Goal: Task Accomplishment & Management: Use online tool/utility

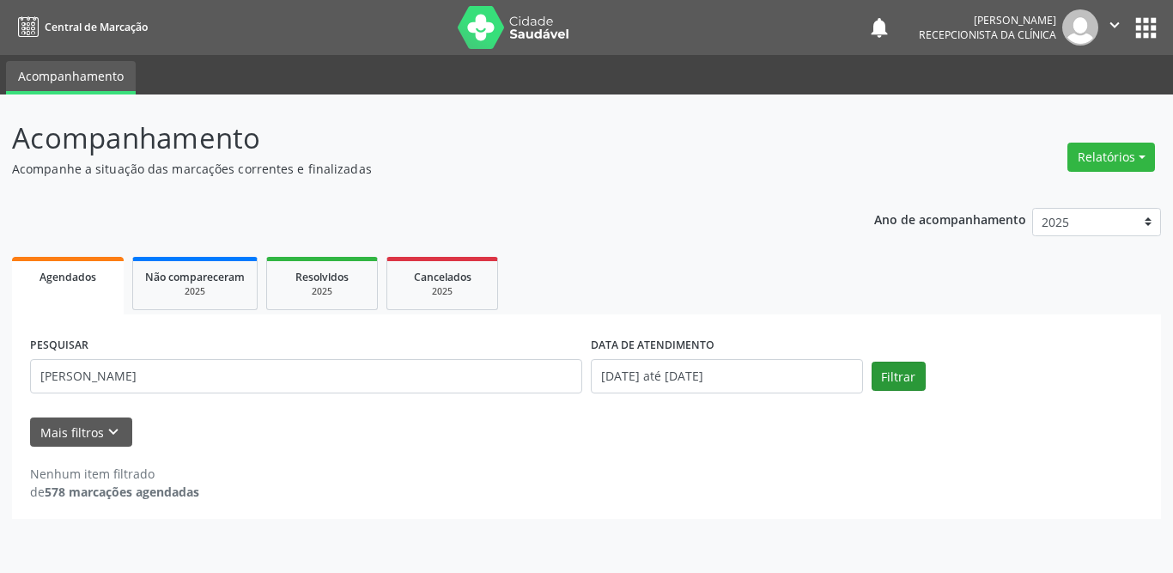
type input "[PERSON_NAME]"
click at [915, 377] on button "Filtrar" at bounding box center [899, 376] width 54 height 29
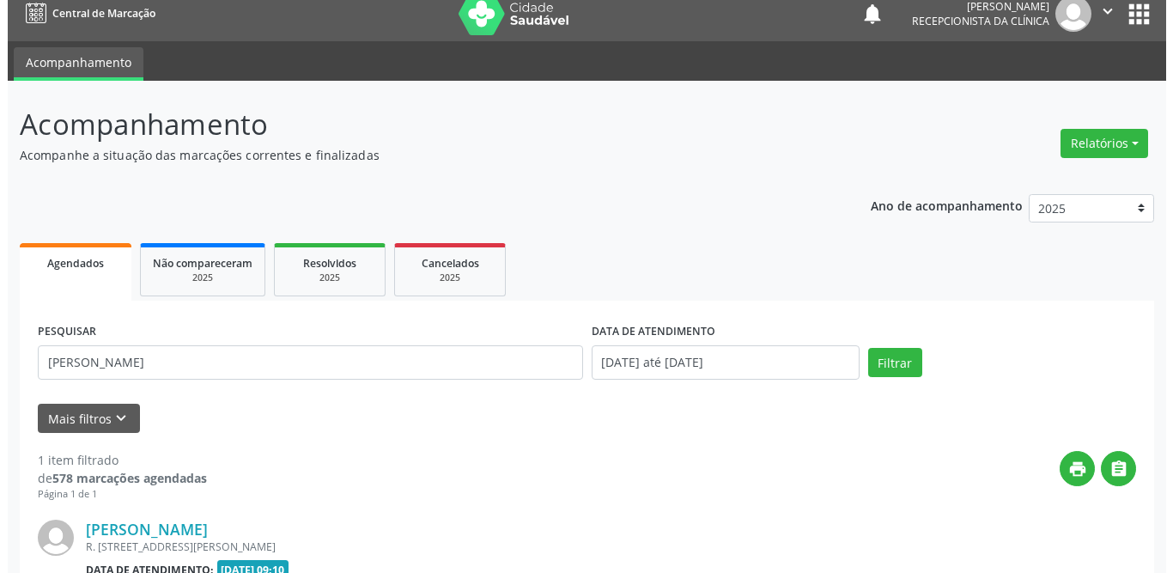
scroll to position [204, 0]
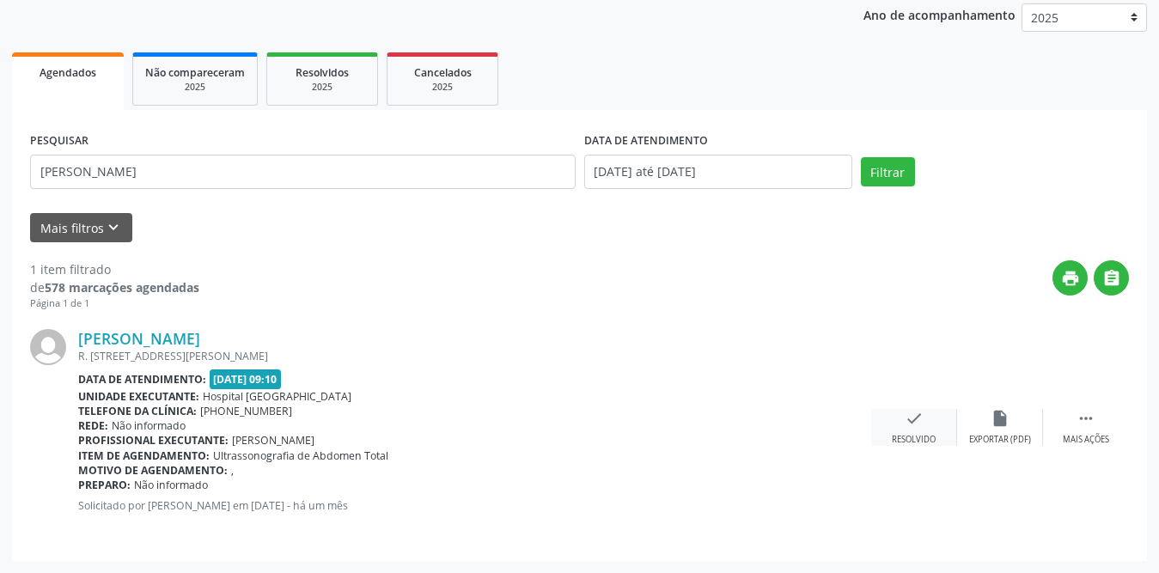
click at [920, 415] on icon "check" at bounding box center [913, 418] width 19 height 19
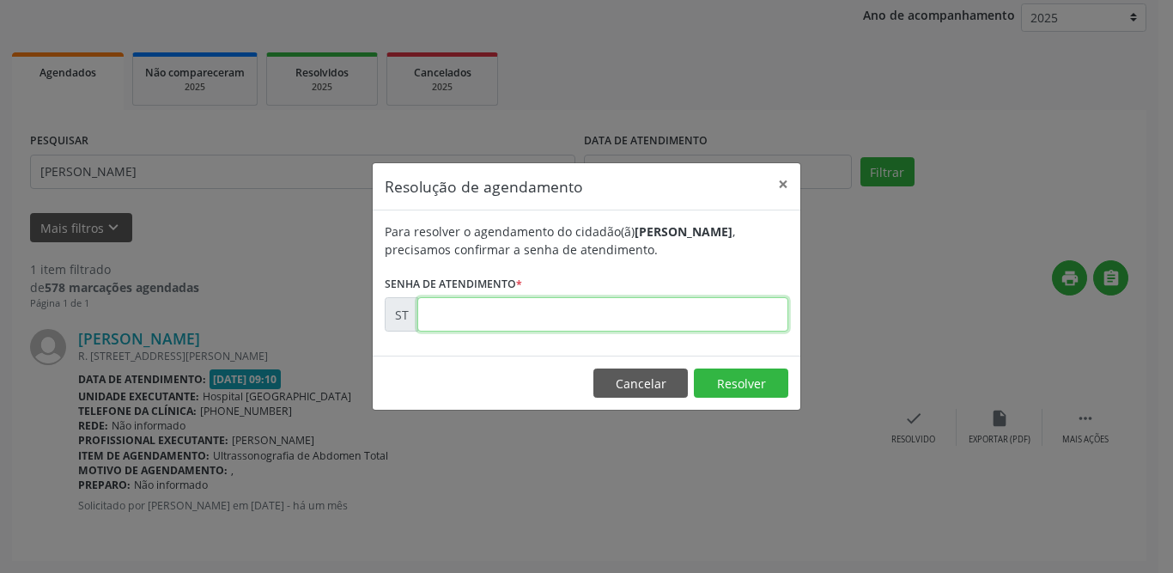
click at [558, 321] on input "text" at bounding box center [602, 314] width 371 height 34
type input "00019690"
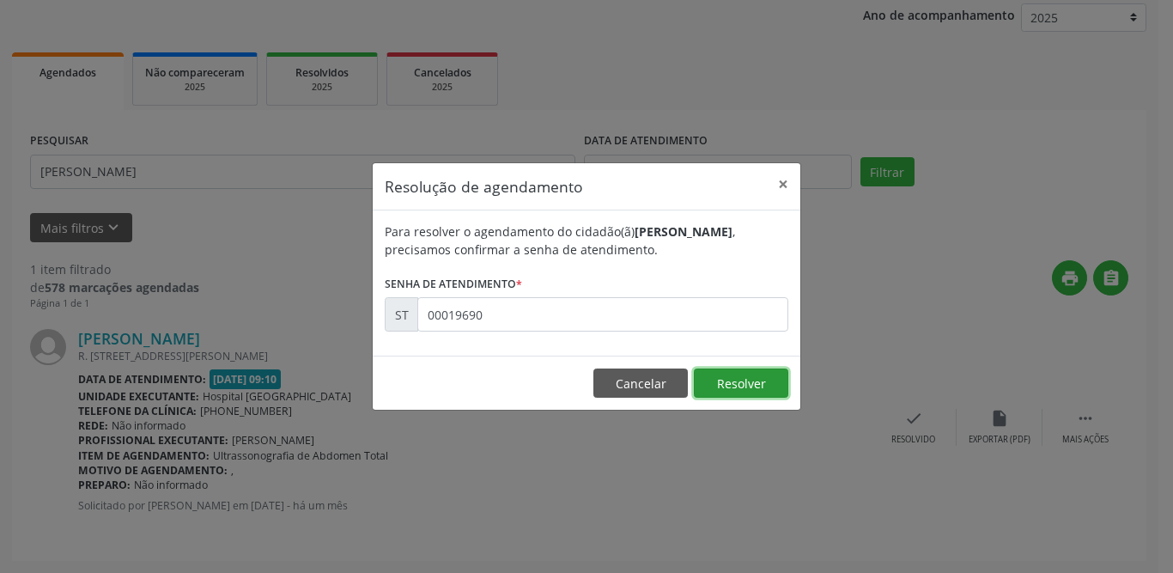
click at [740, 394] on button "Resolver" at bounding box center [741, 382] width 94 height 29
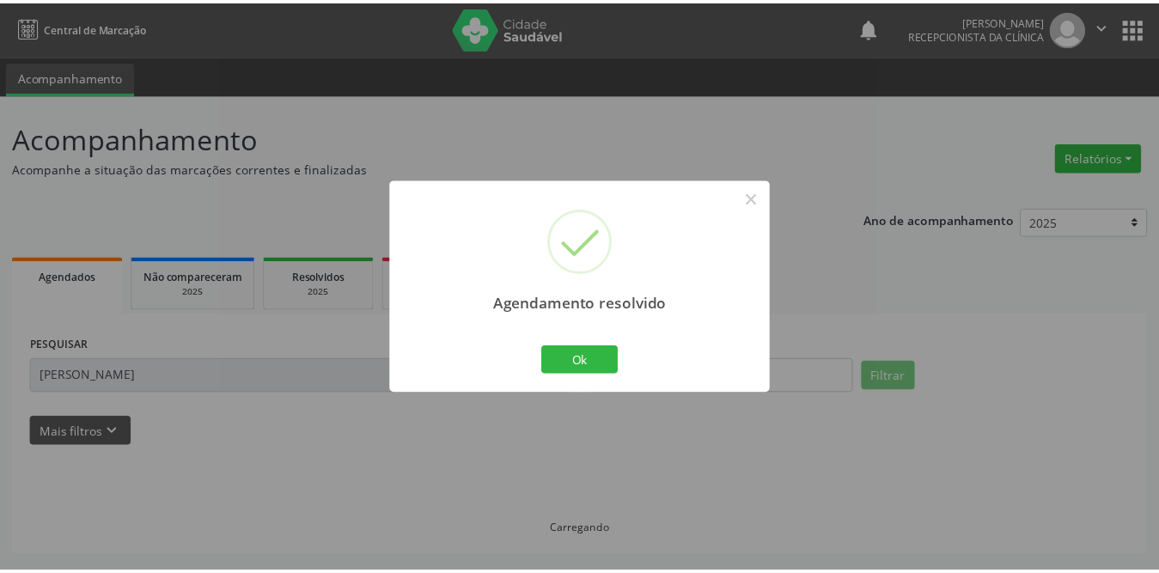
scroll to position [0, 0]
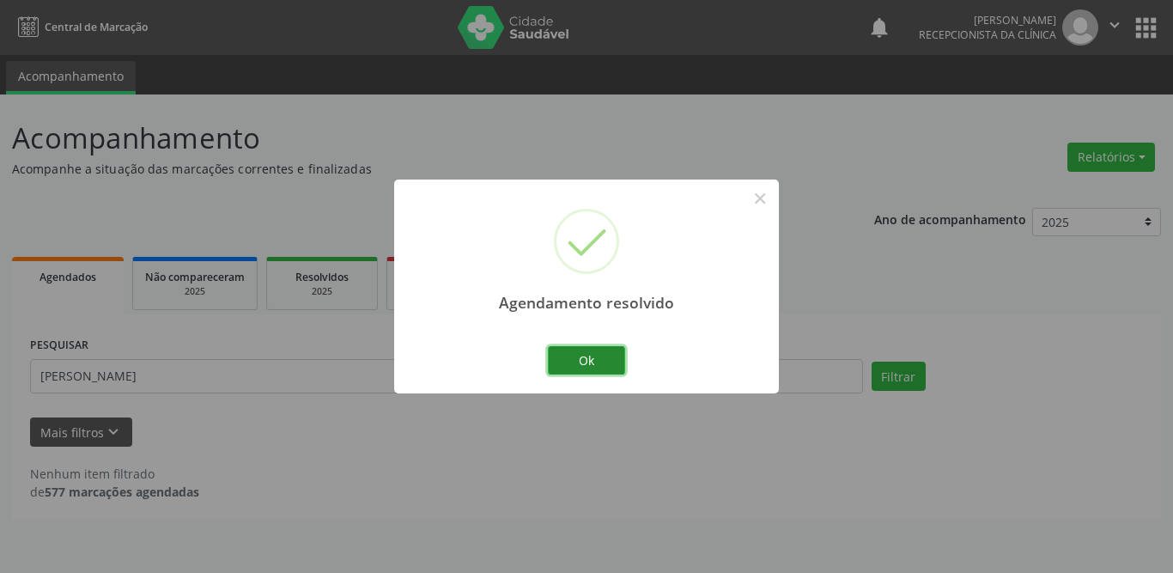
click at [569, 364] on button "Ok" at bounding box center [586, 360] width 77 height 29
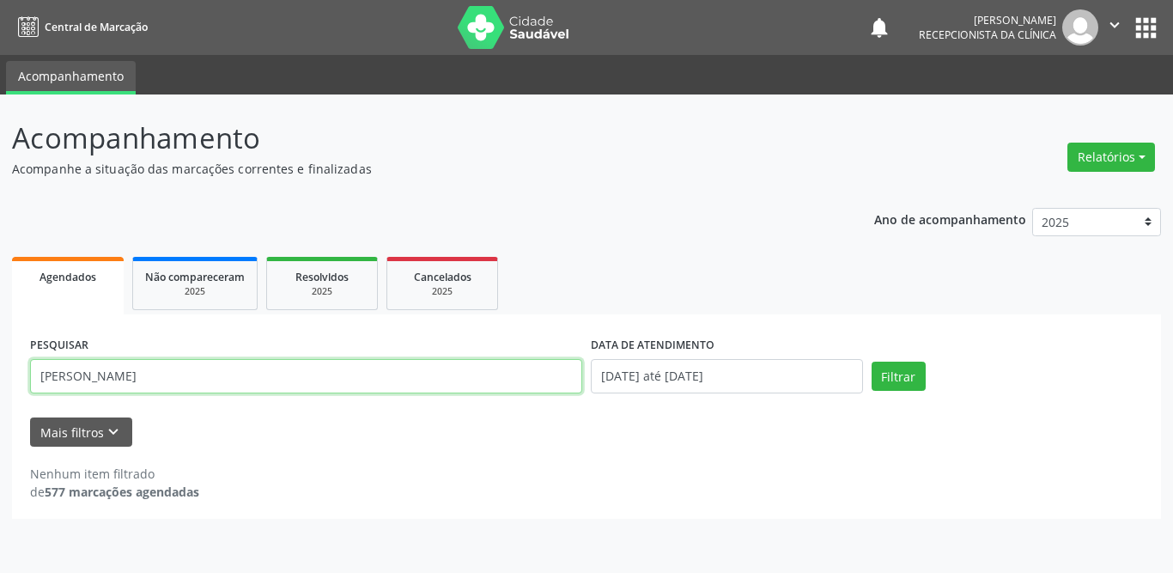
drag, startPoint x: 176, startPoint y: 377, endPoint x: 39, endPoint y: 368, distance: 137.7
click at [39, 368] on input "[PERSON_NAME]" at bounding box center [306, 376] width 552 height 34
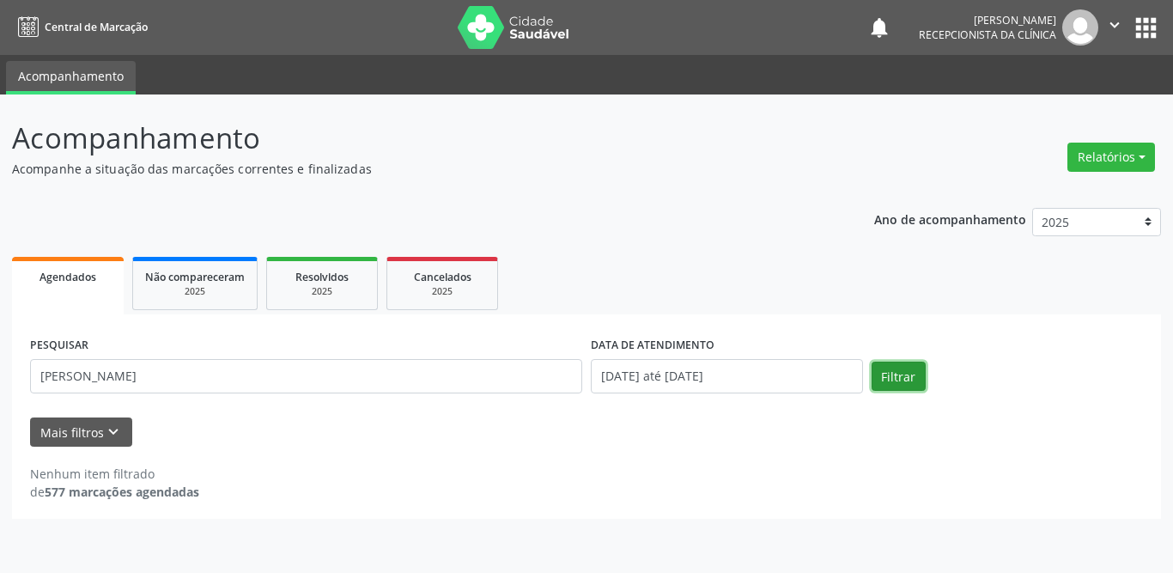
click at [901, 374] on button "Filtrar" at bounding box center [899, 376] width 54 height 29
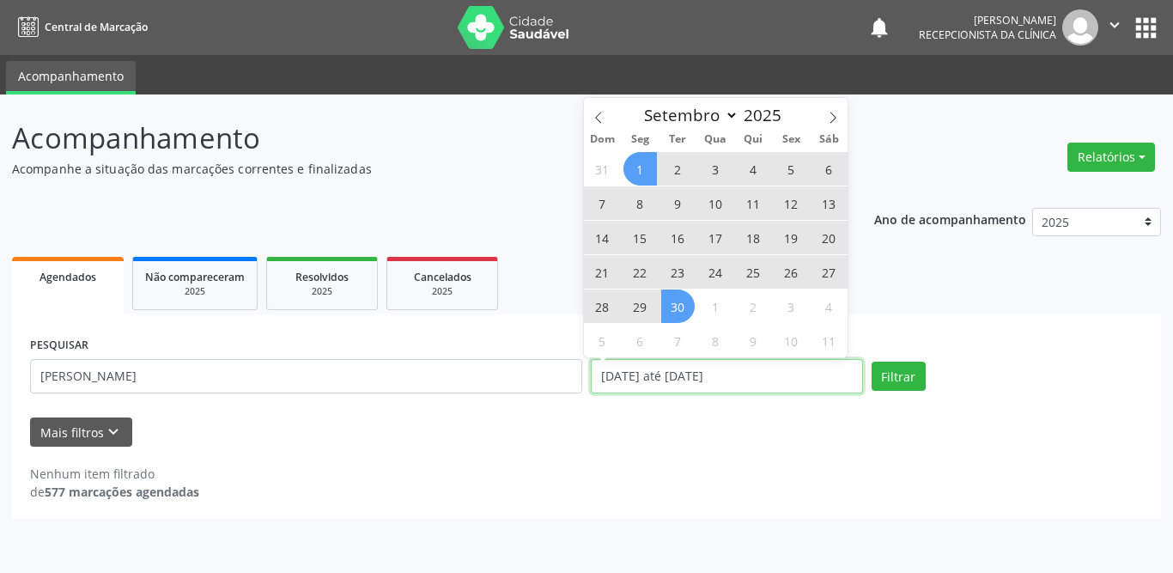
click at [659, 374] on input "[DATE] até [DATE]" at bounding box center [727, 376] width 272 height 34
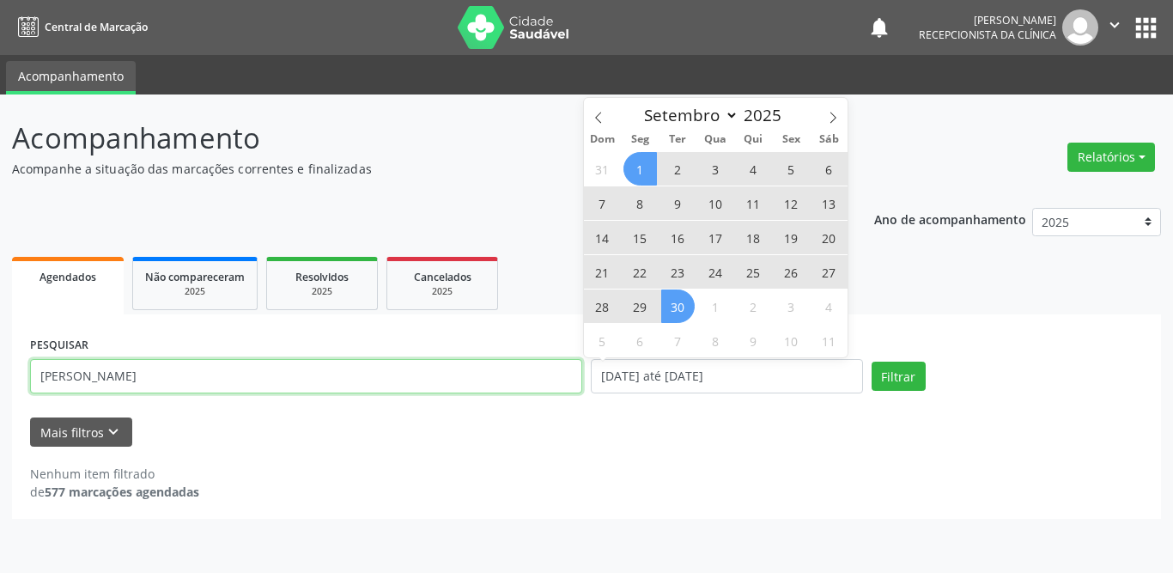
click at [264, 372] on input "[PERSON_NAME]" at bounding box center [306, 376] width 552 height 34
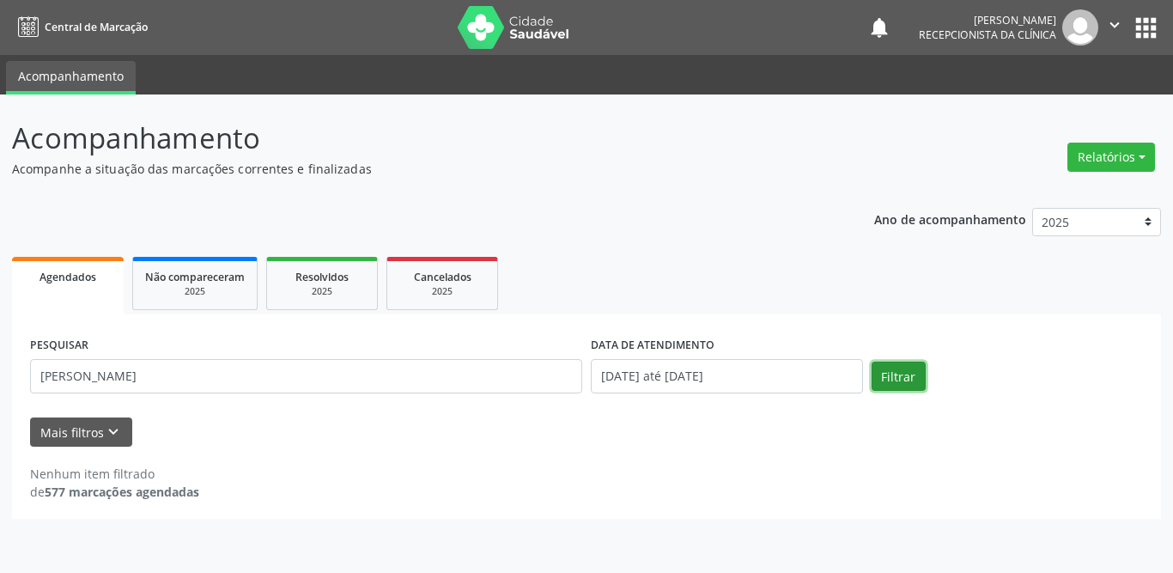
click at [907, 375] on button "Filtrar" at bounding box center [899, 376] width 54 height 29
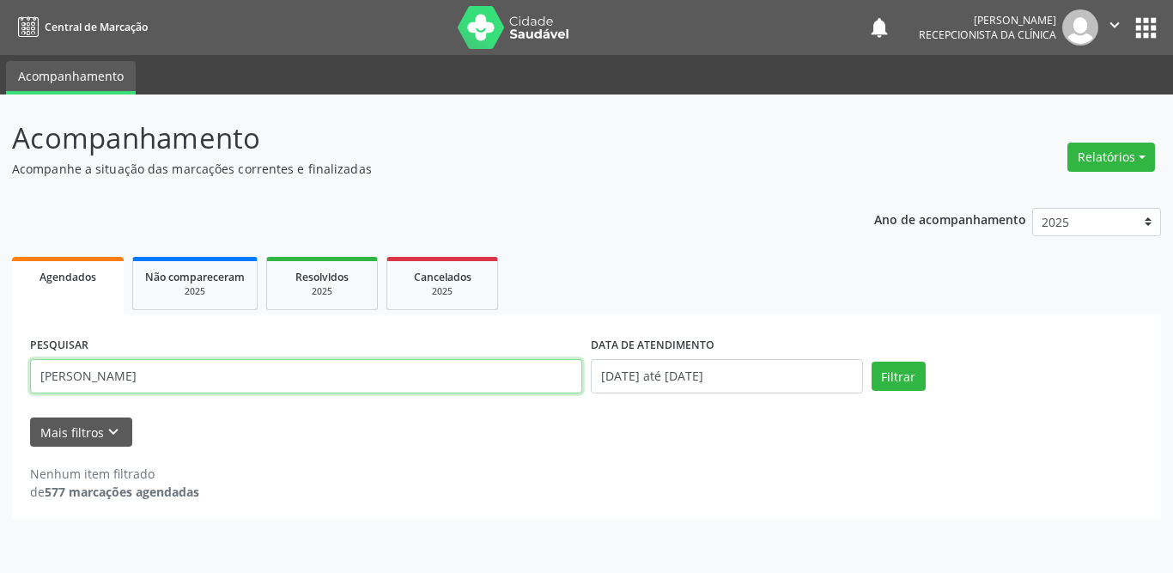
drag, startPoint x: 184, startPoint y: 374, endPoint x: 0, endPoint y: 357, distance: 184.6
click at [0, 357] on div "Acompanhamento Acompanhe a situação das marcações correntes e finalizadas Relat…" at bounding box center [586, 333] width 1173 height 478
type input "[PERSON_NAME]"
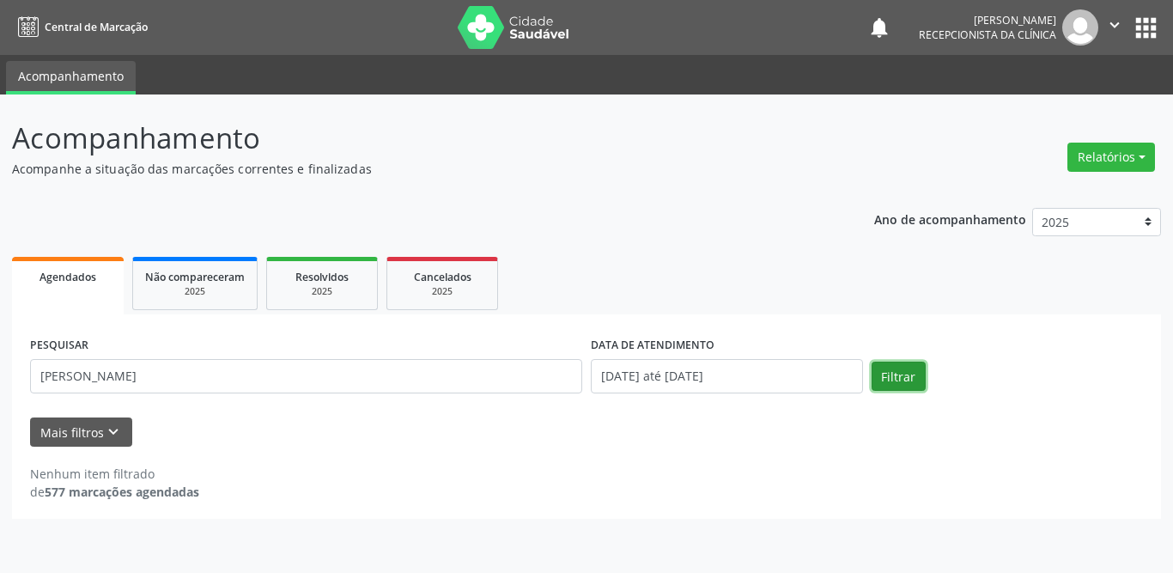
click at [879, 374] on button "Filtrar" at bounding box center [899, 376] width 54 height 29
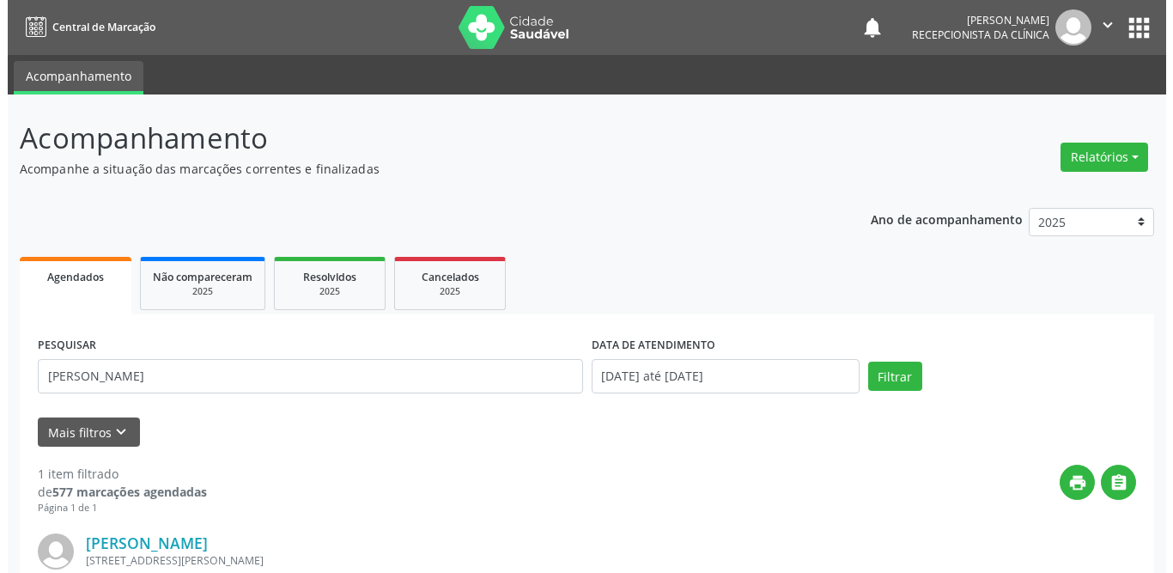
scroll to position [204, 0]
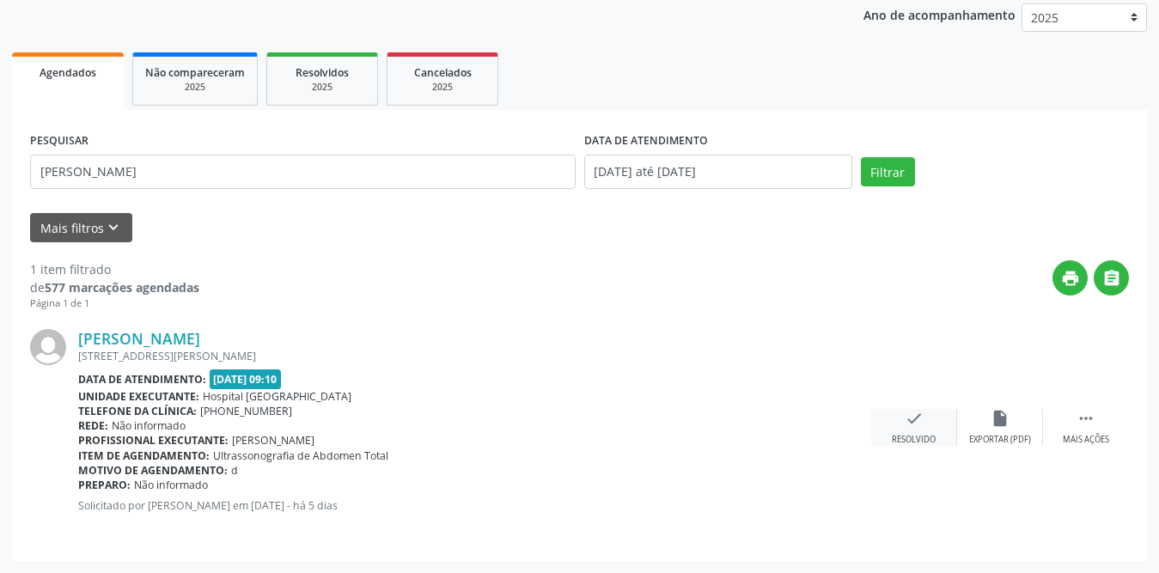
click at [912, 425] on icon "check" at bounding box center [913, 418] width 19 height 19
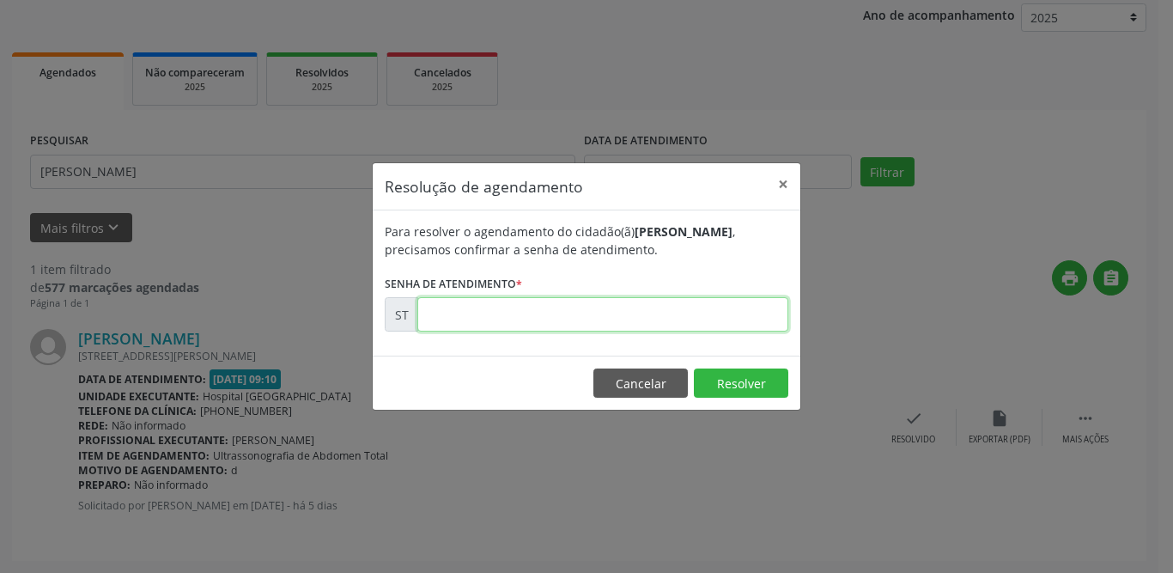
click at [447, 315] on input "text" at bounding box center [602, 314] width 371 height 34
type input "00022772"
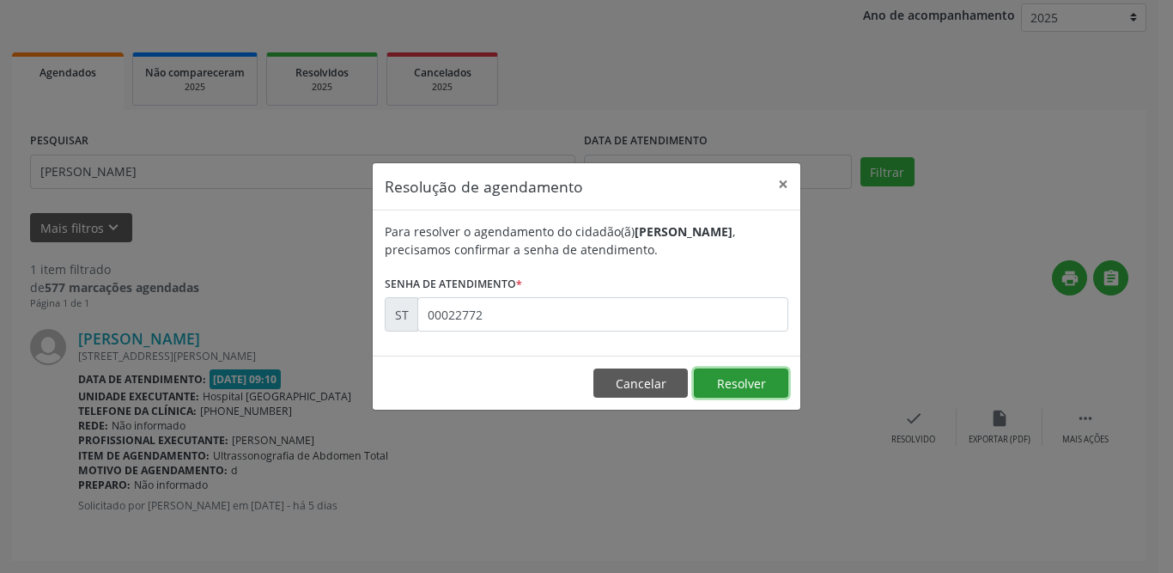
click at [732, 380] on button "Resolver" at bounding box center [741, 382] width 94 height 29
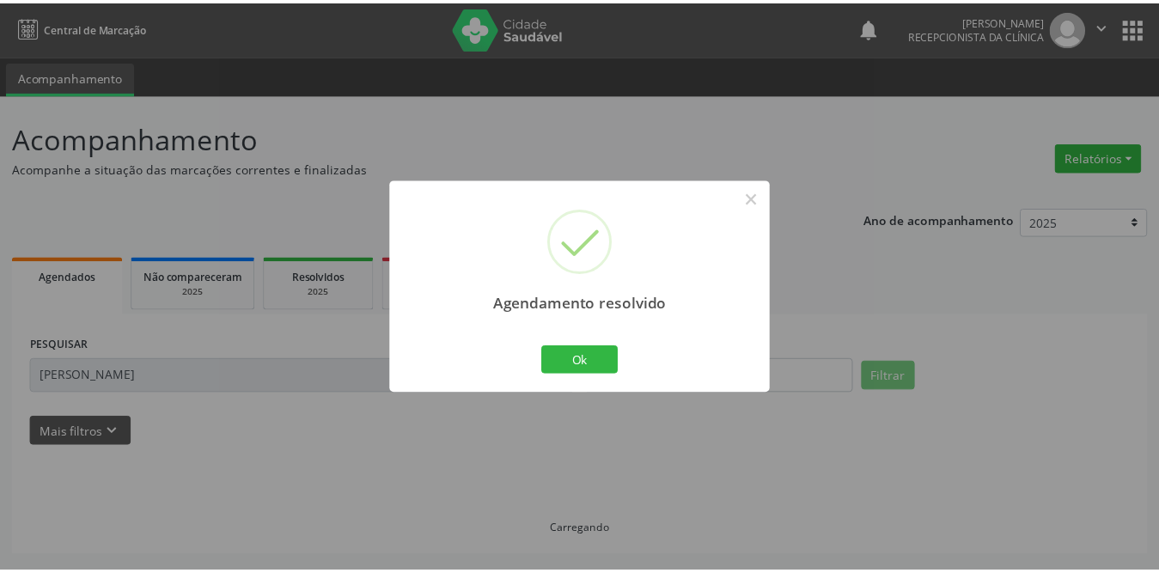
scroll to position [0, 0]
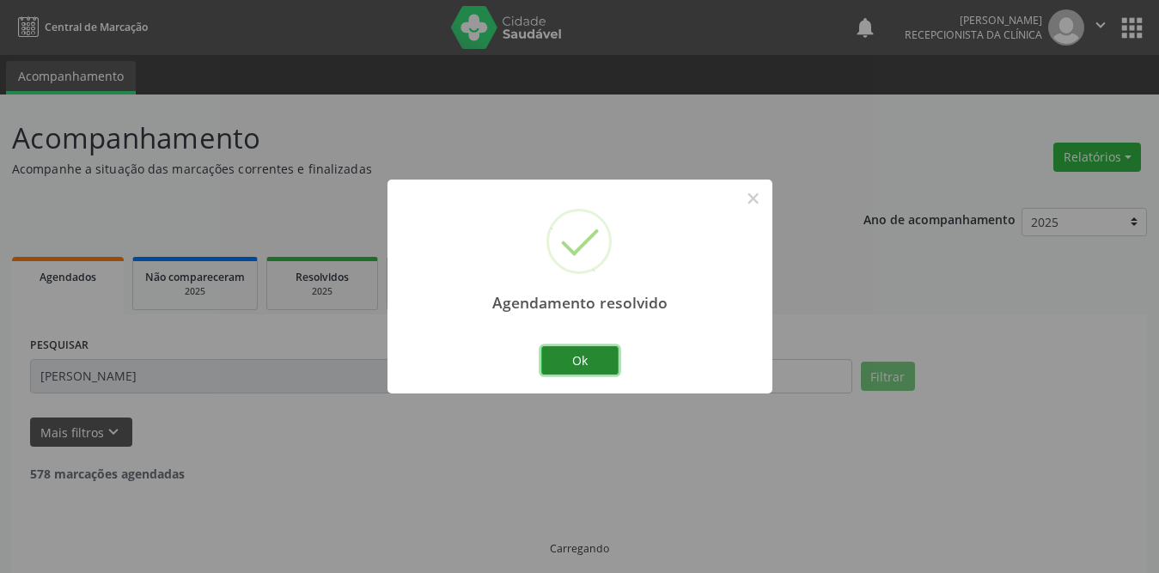
click at [599, 365] on button "Ok" at bounding box center [579, 360] width 77 height 29
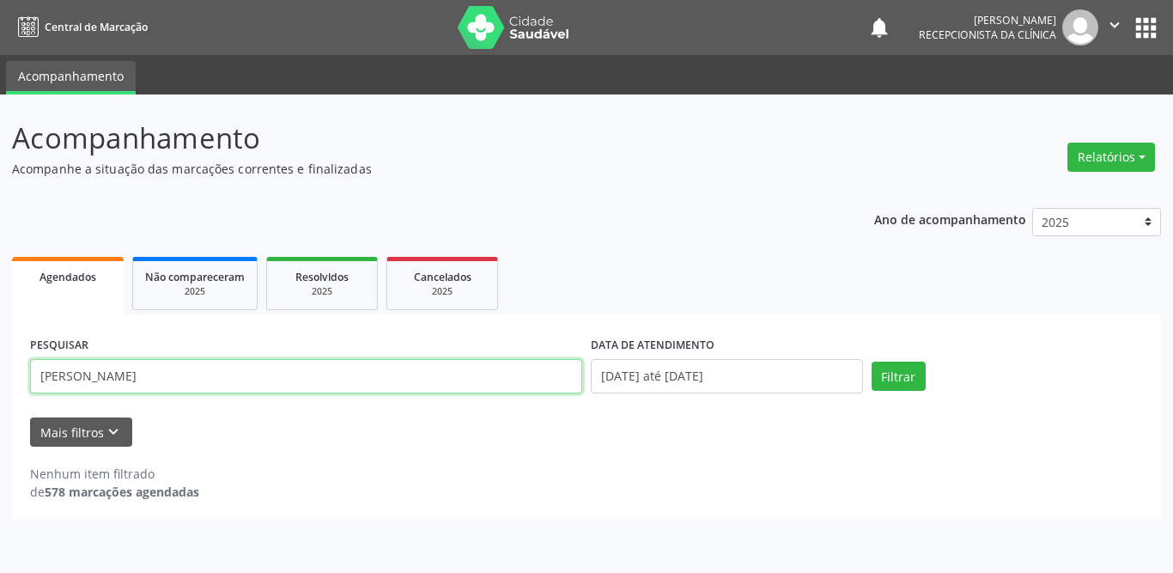
drag, startPoint x: 147, startPoint y: 373, endPoint x: 0, endPoint y: 366, distance: 147.0
click at [0, 366] on div "Acompanhamento Acompanhe a situação das marcações correntes e finalizadas Relat…" at bounding box center [586, 333] width 1173 height 478
type input "gercileide marinho"
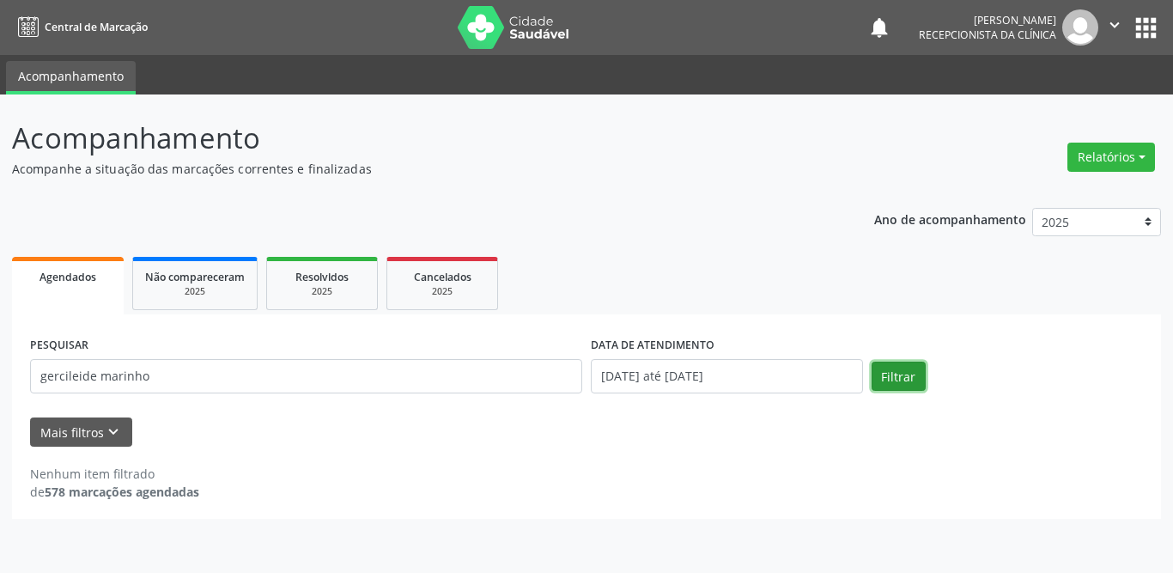
click at [900, 380] on button "Filtrar" at bounding box center [899, 376] width 54 height 29
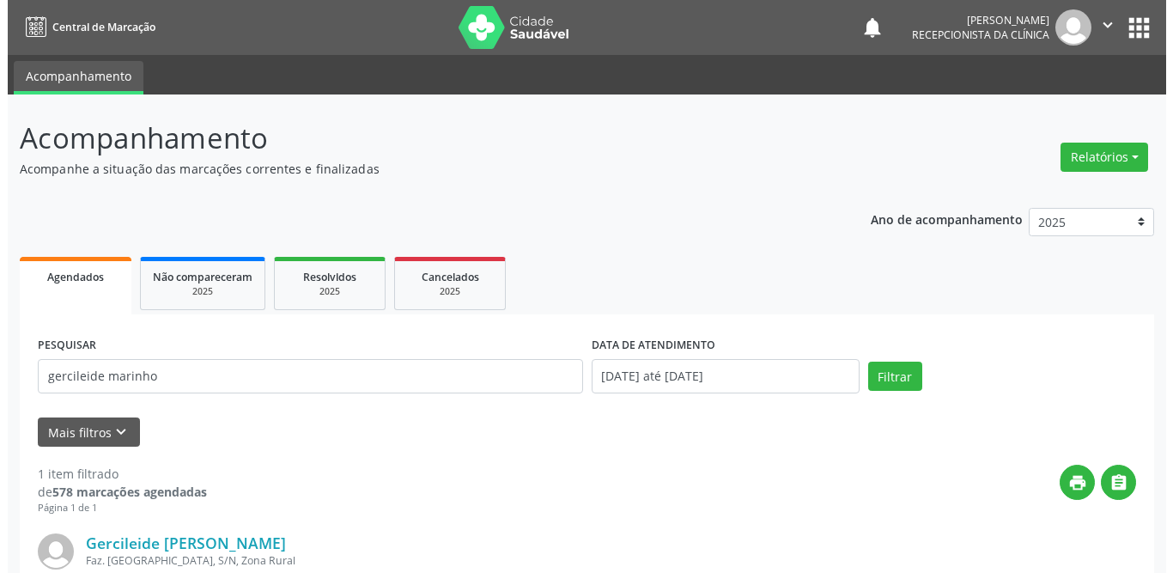
scroll to position [204, 0]
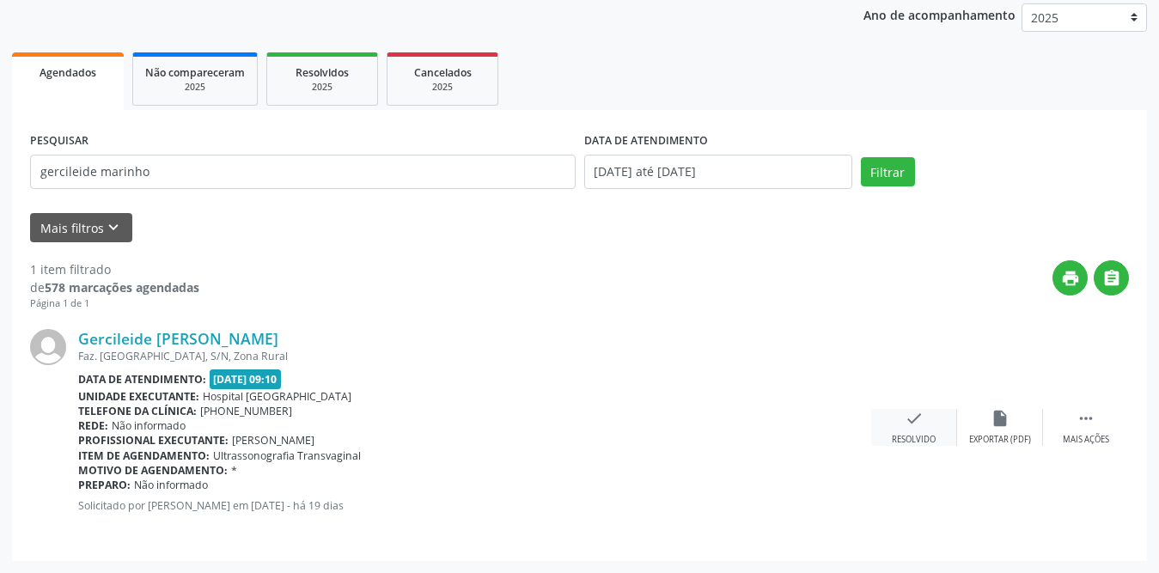
click at [927, 425] on div "check Resolvido" at bounding box center [914, 427] width 86 height 37
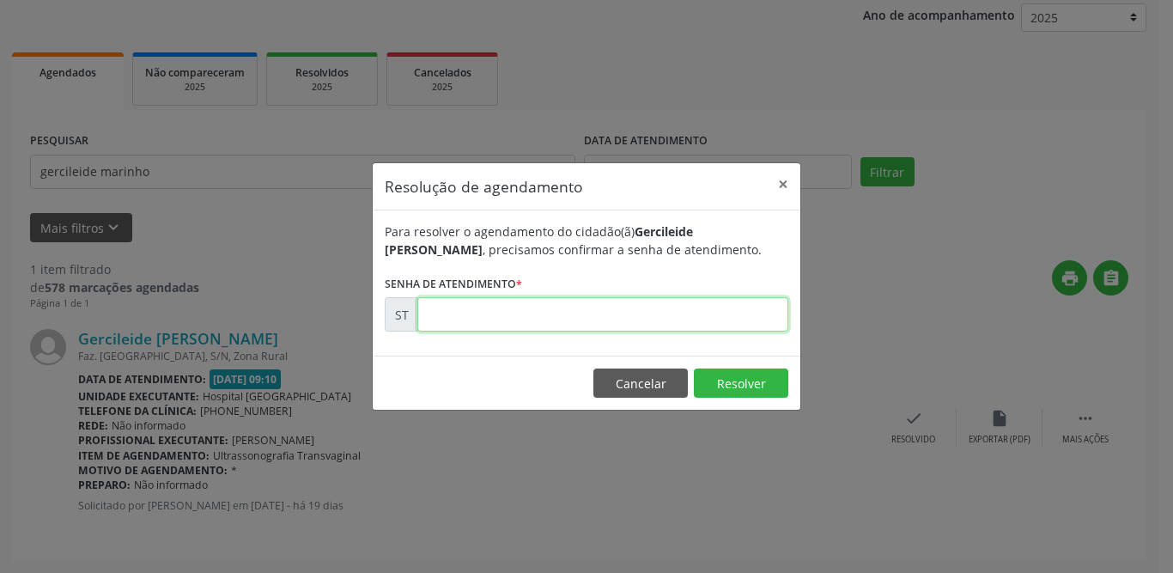
click at [548, 313] on input "text" at bounding box center [602, 314] width 371 height 34
type input "00021224"
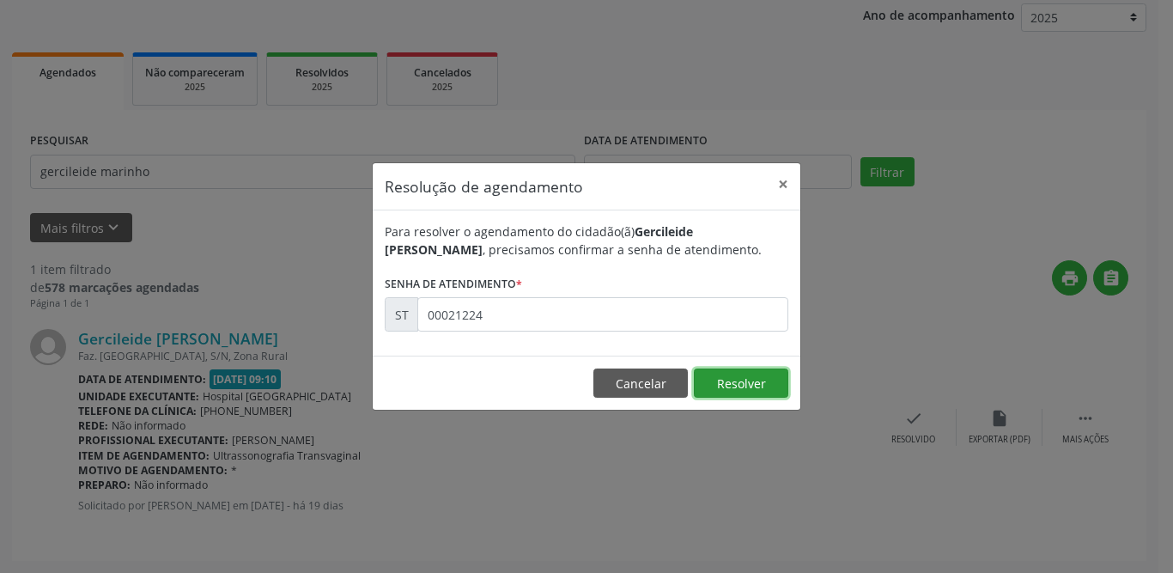
click at [713, 376] on button "Resolver" at bounding box center [741, 382] width 94 height 29
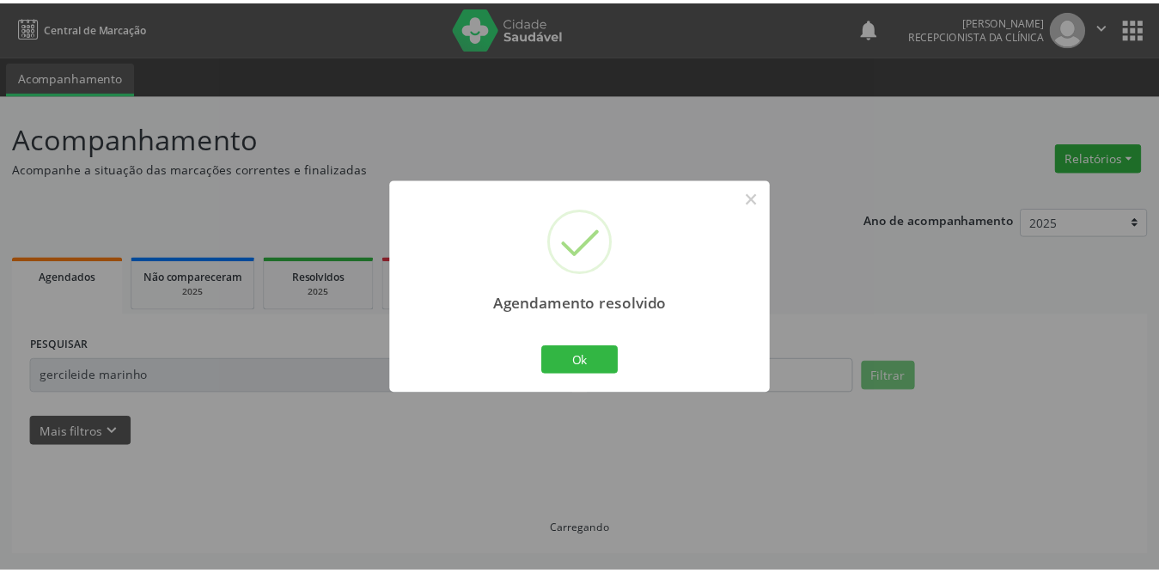
scroll to position [0, 0]
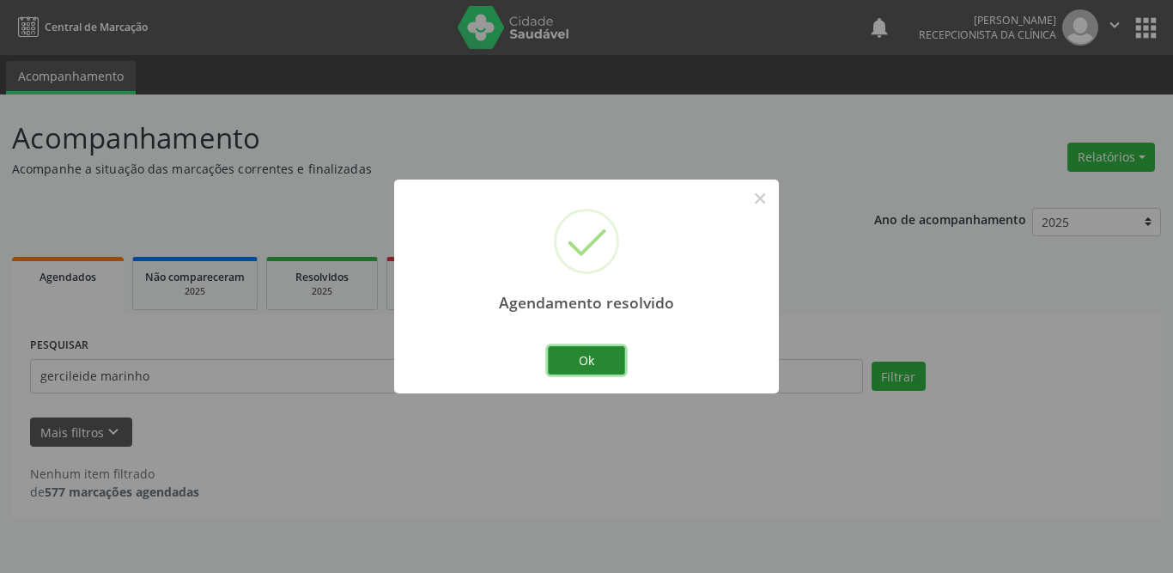
click at [585, 360] on button "Ok" at bounding box center [586, 360] width 77 height 29
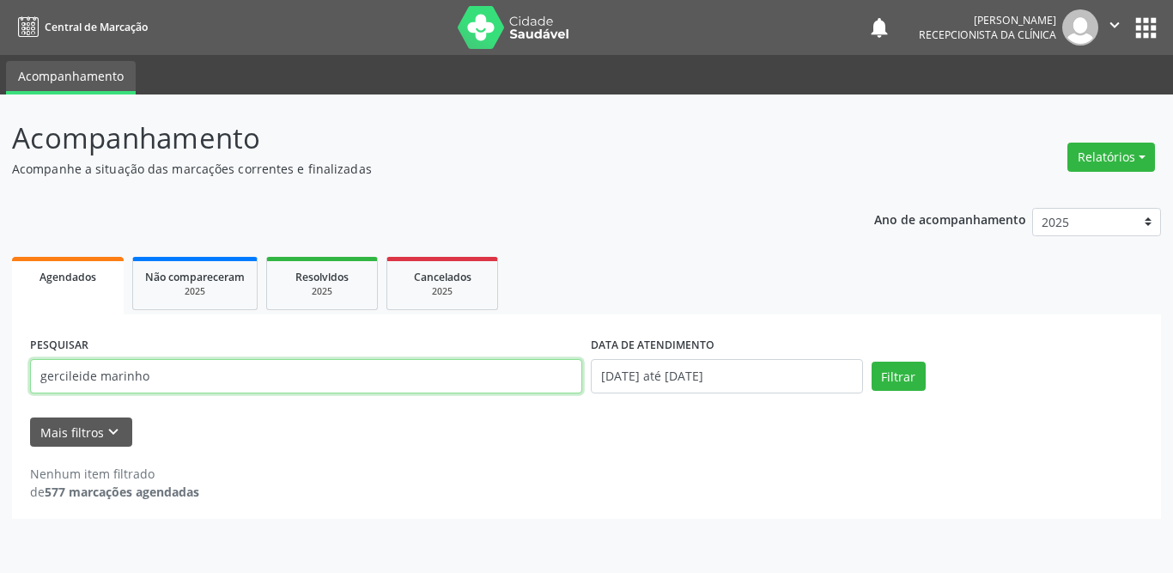
drag, startPoint x: 228, startPoint y: 371, endPoint x: 0, endPoint y: 374, distance: 228.5
click at [0, 370] on div "Acompanhamento Acompanhe a situação das marcações correntes e finalizadas Relat…" at bounding box center [586, 333] width 1173 height 478
type input "gersicleide"
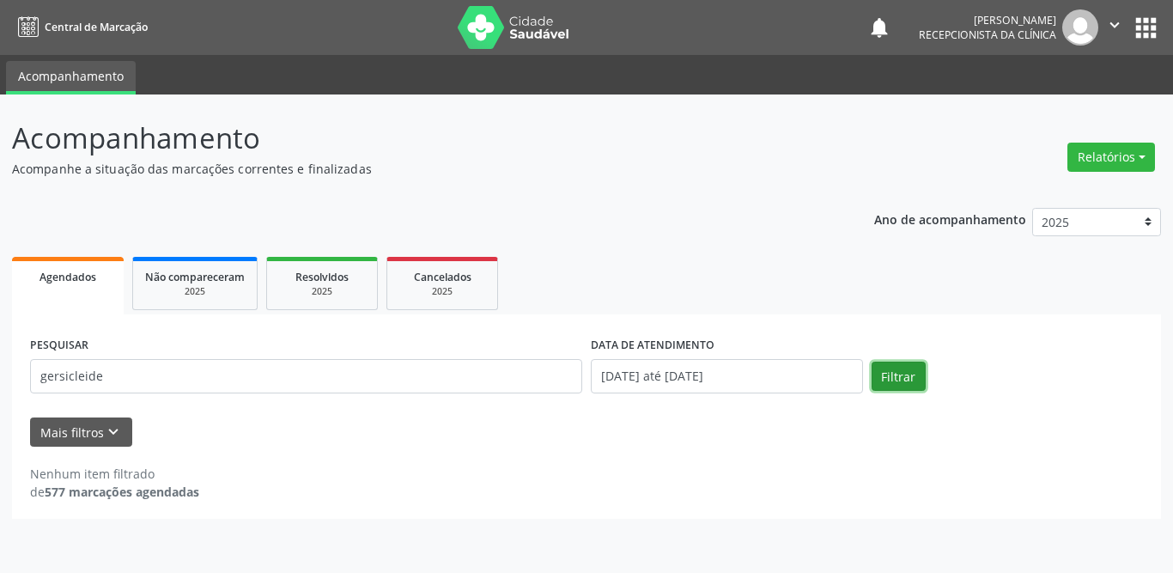
click at [898, 374] on button "Filtrar" at bounding box center [899, 376] width 54 height 29
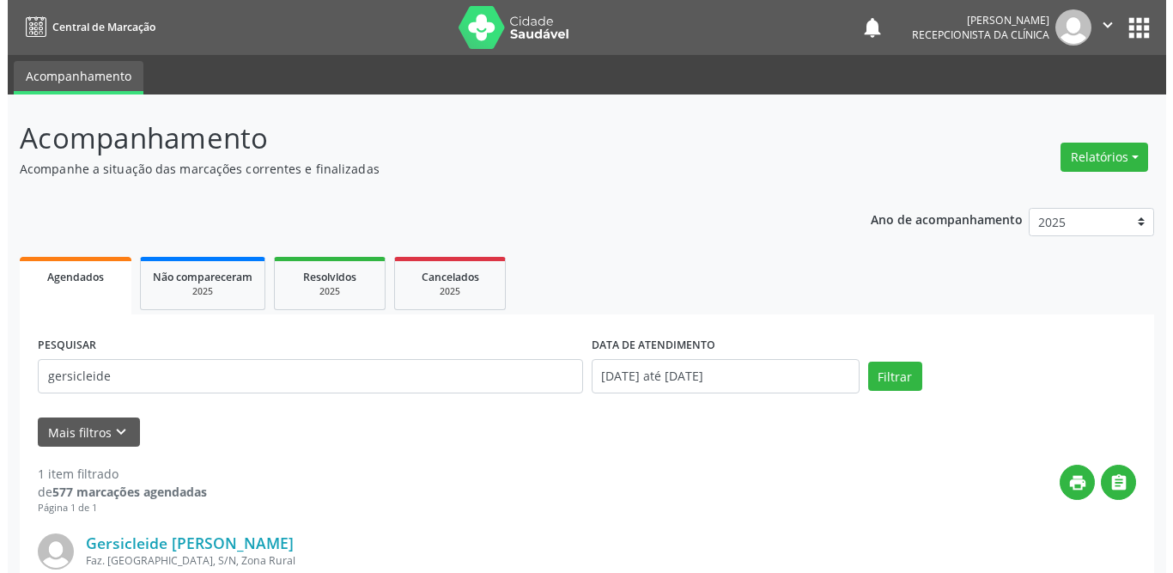
scroll to position [204, 0]
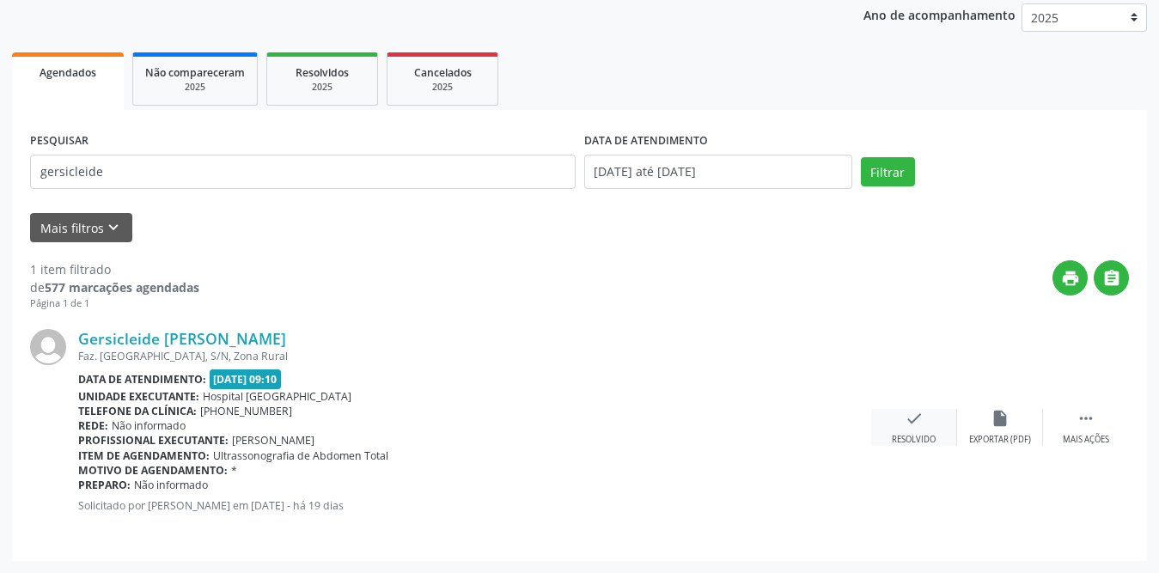
click at [919, 419] on icon "check" at bounding box center [913, 418] width 19 height 19
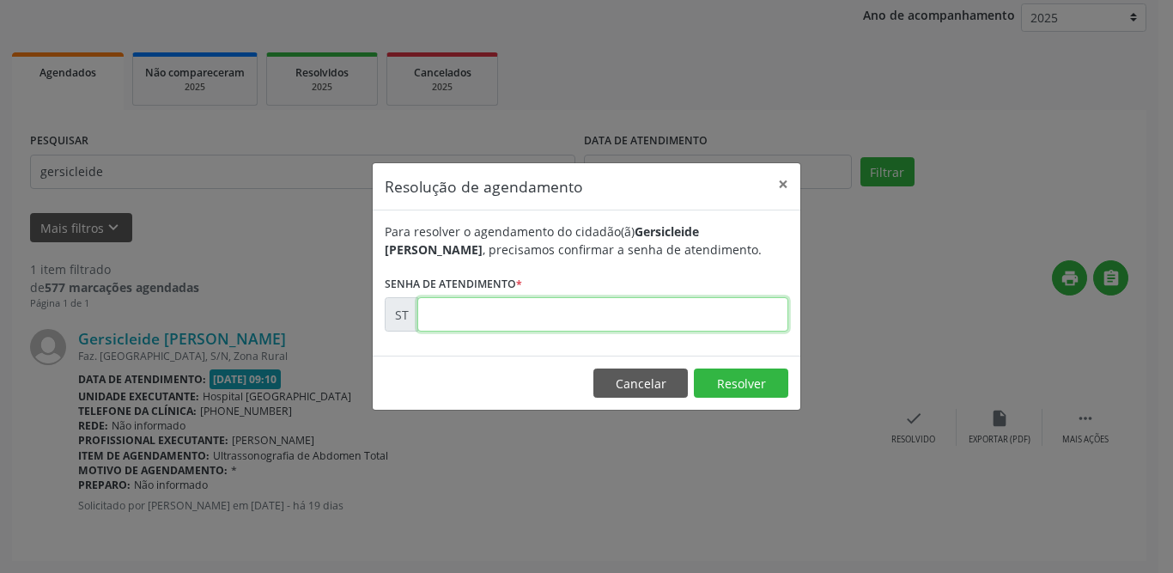
click at [513, 308] on input "text" at bounding box center [602, 314] width 371 height 34
type input "00021205"
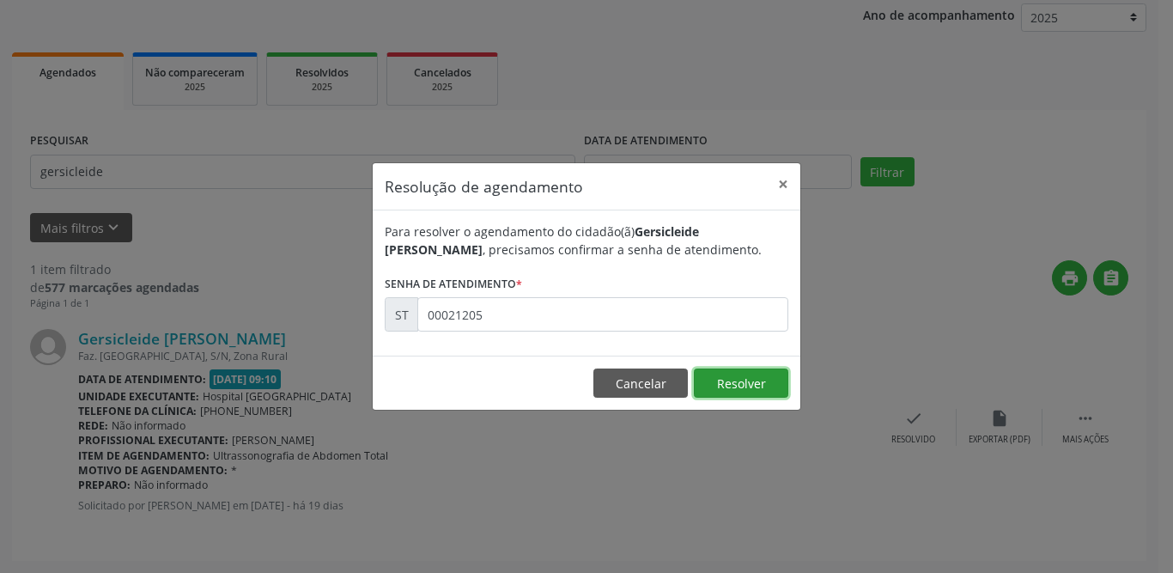
click at [735, 376] on button "Resolver" at bounding box center [741, 382] width 94 height 29
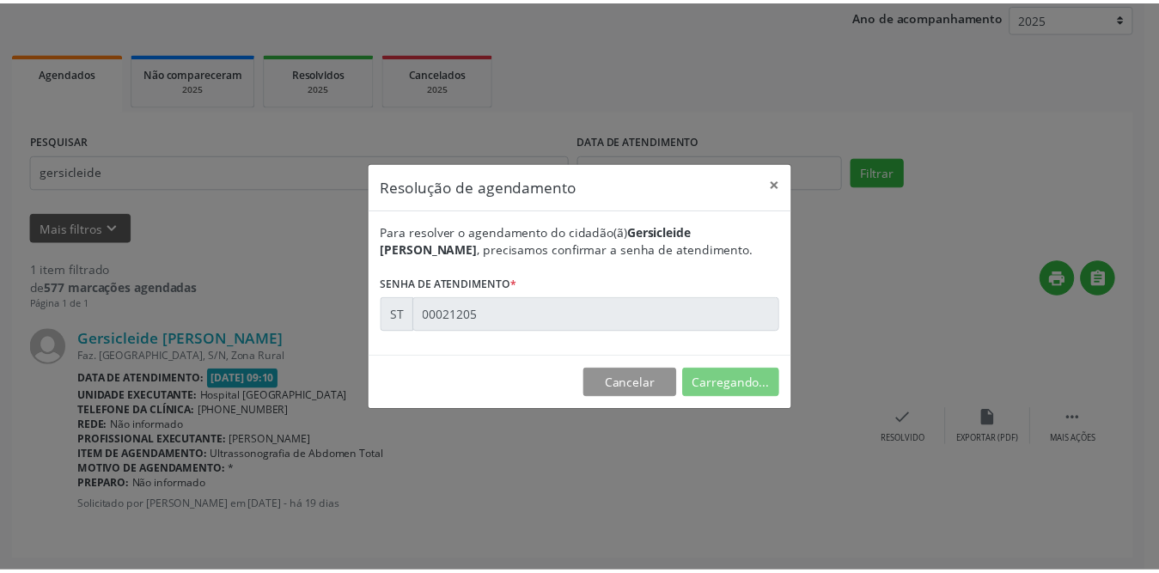
scroll to position [0, 0]
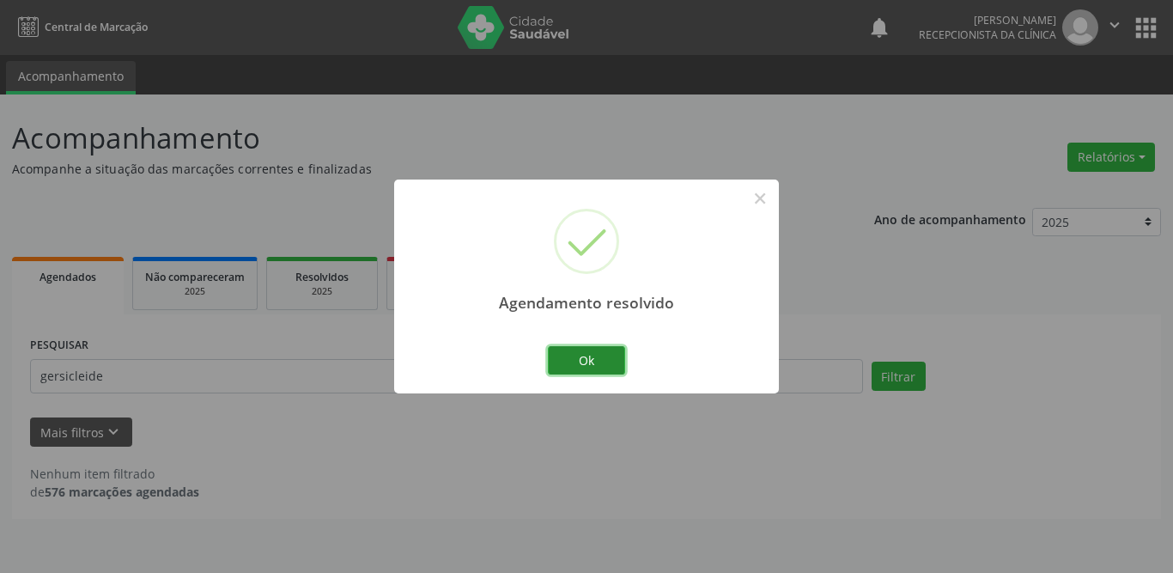
click at [592, 357] on button "Ok" at bounding box center [586, 360] width 77 height 29
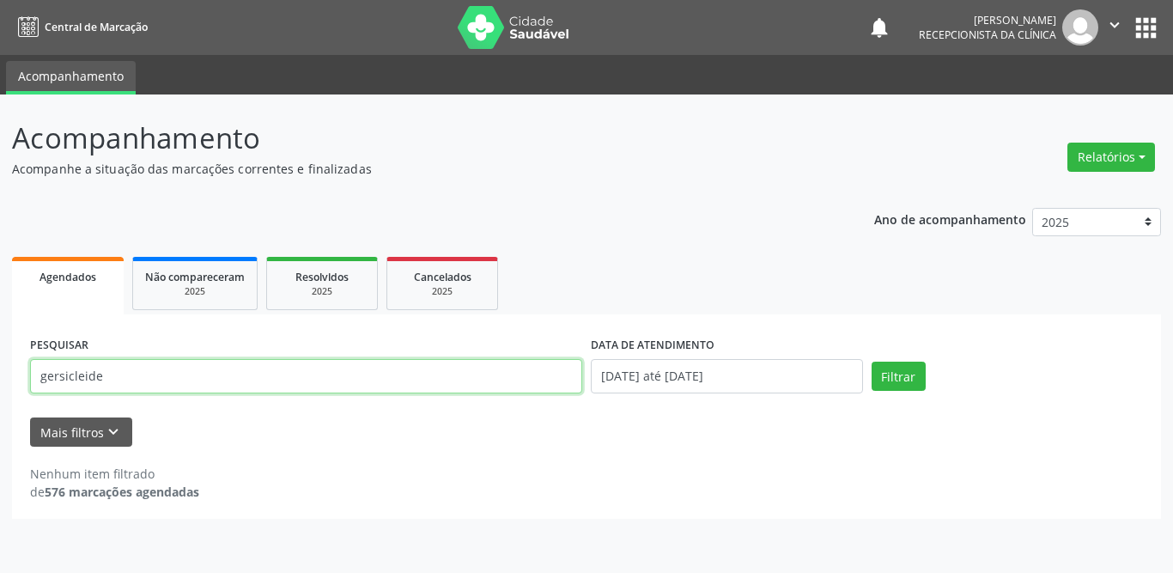
drag, startPoint x: 240, startPoint y: 380, endPoint x: 0, endPoint y: 368, distance: 240.8
click at [0, 368] on div "Acompanhamento Acompanhe a situação das marcações correntes e finalizadas Relat…" at bounding box center [586, 333] width 1173 height 478
type input "[PERSON_NAME]"
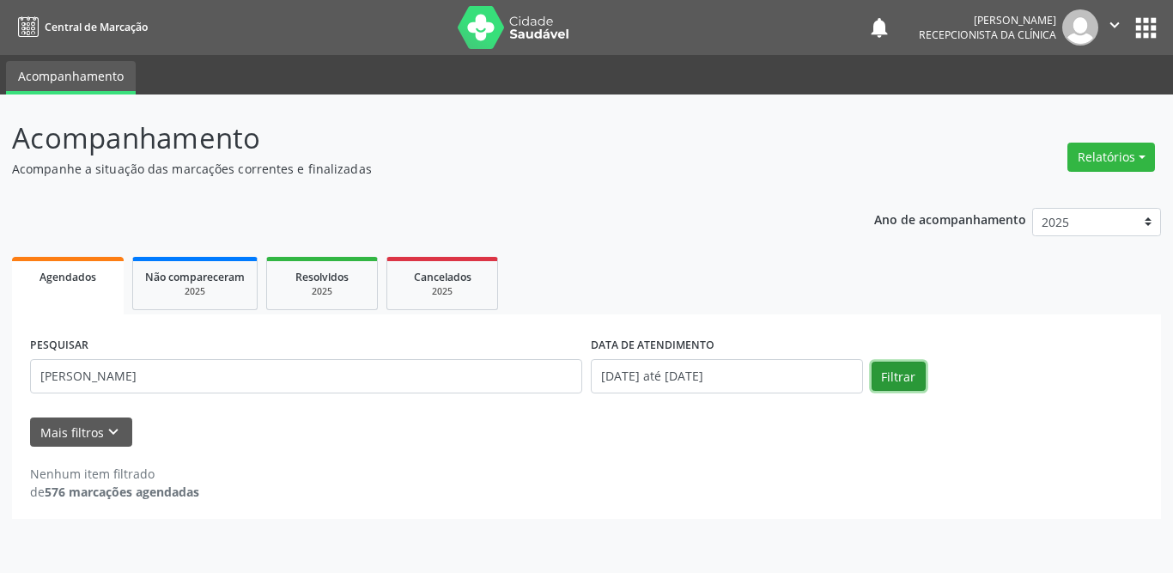
click at [894, 384] on button "Filtrar" at bounding box center [899, 376] width 54 height 29
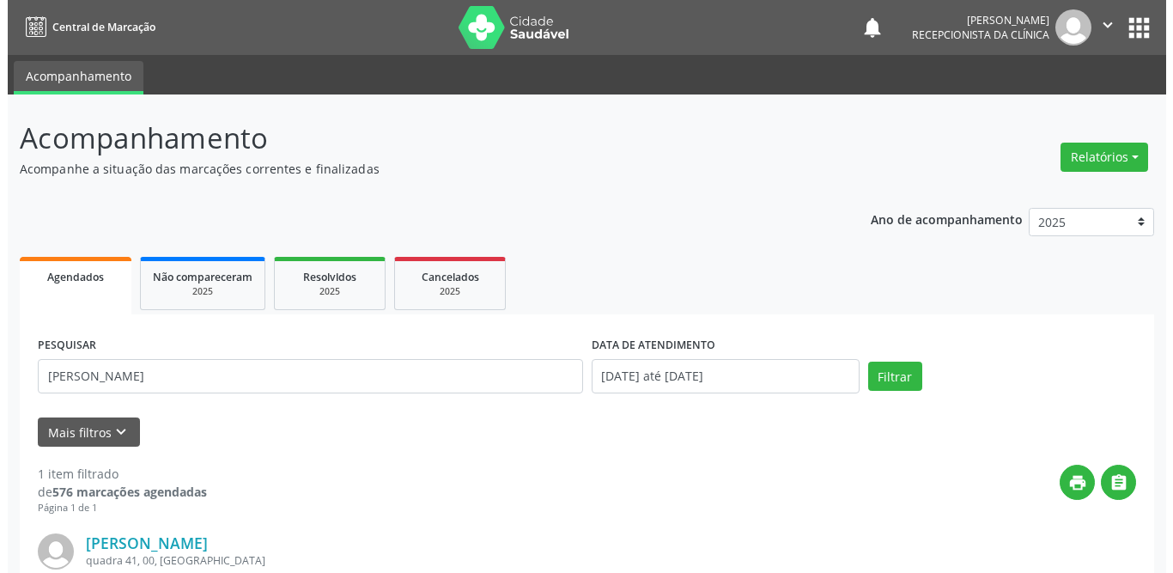
scroll to position [204, 0]
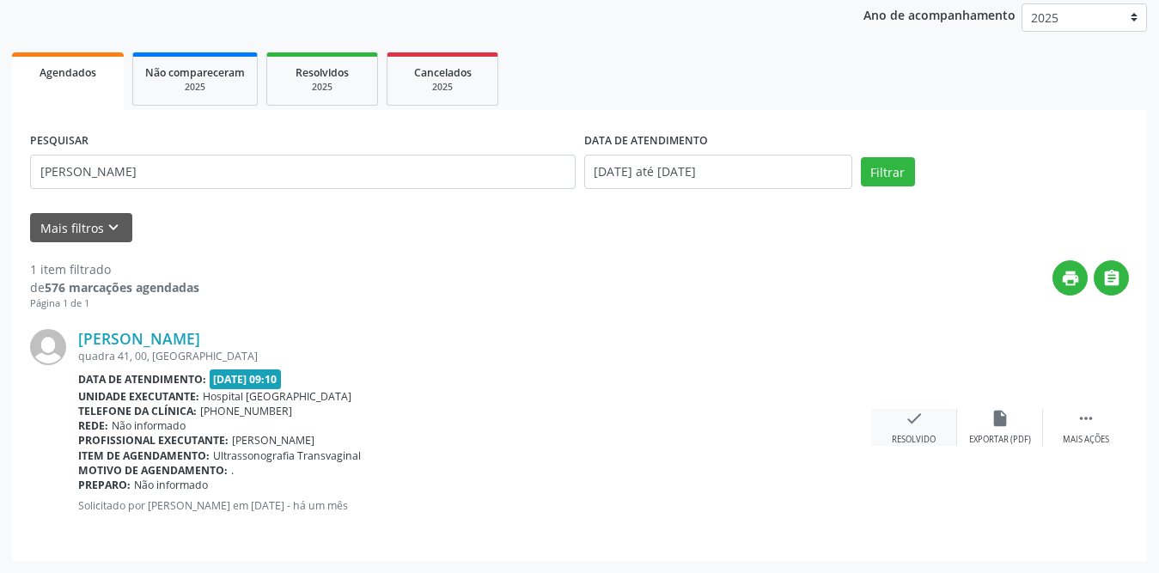
click at [922, 423] on icon "check" at bounding box center [913, 418] width 19 height 19
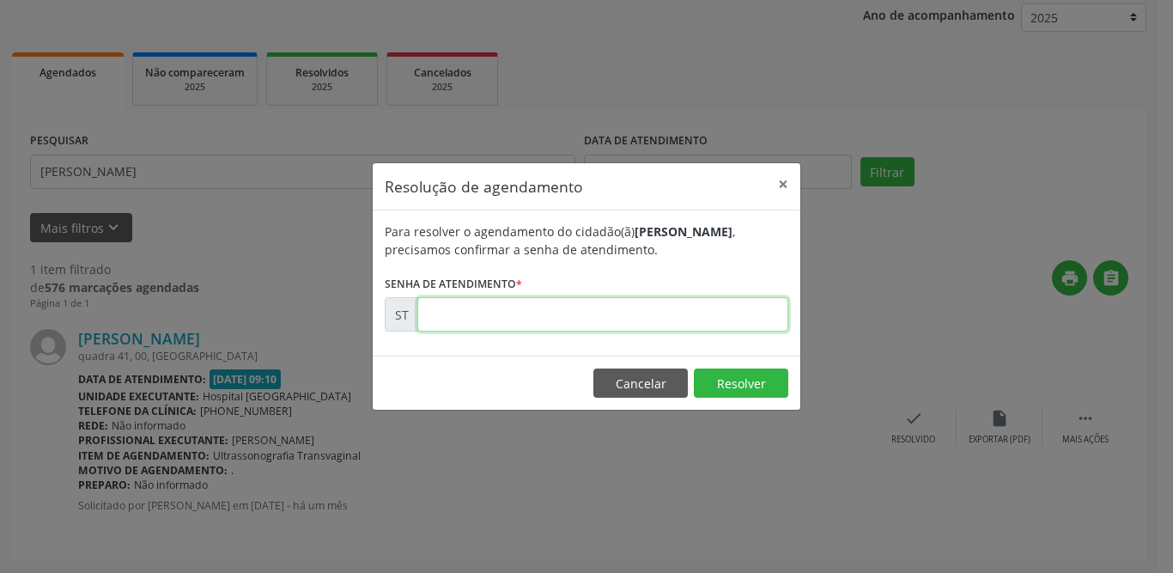
click at [448, 314] on input "text" at bounding box center [602, 314] width 371 height 34
type input "00019241"
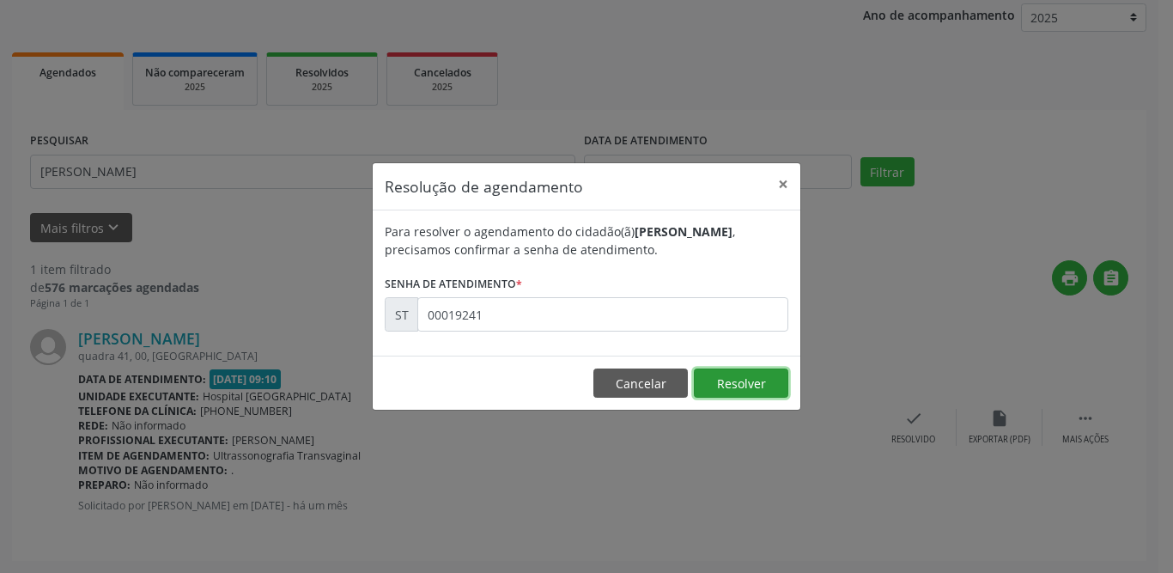
click at [776, 377] on button "Resolver" at bounding box center [741, 382] width 94 height 29
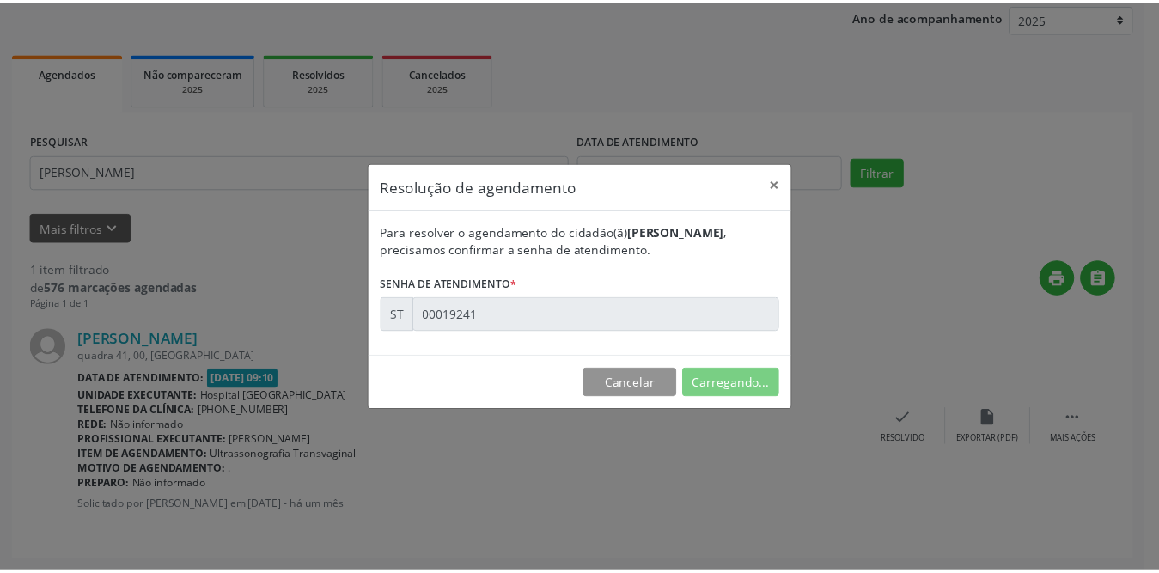
scroll to position [0, 0]
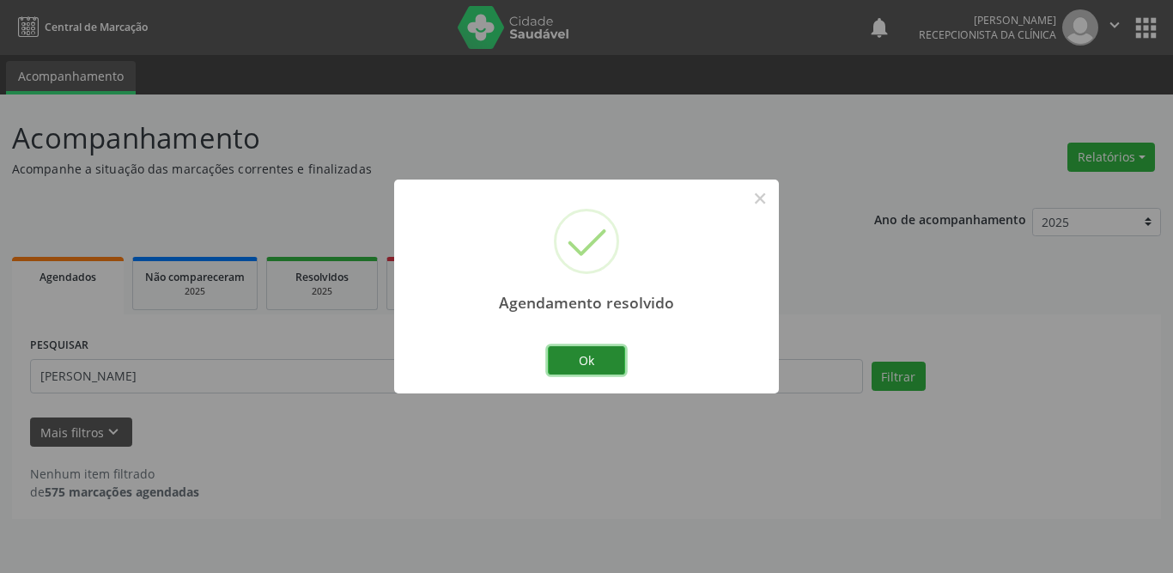
click at [579, 367] on button "Ok" at bounding box center [586, 360] width 77 height 29
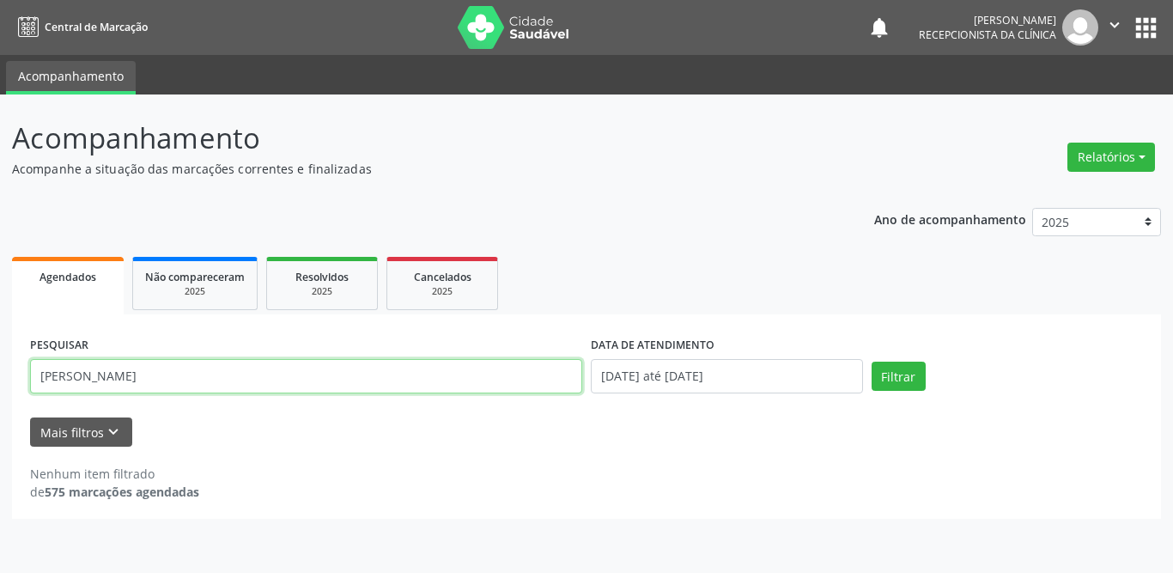
click at [0, 368] on div "Acompanhamento Acompanhe a situação das marcações correntes e finalizadas Relat…" at bounding box center [586, 333] width 1173 height 478
type input "[PERSON_NAME]"
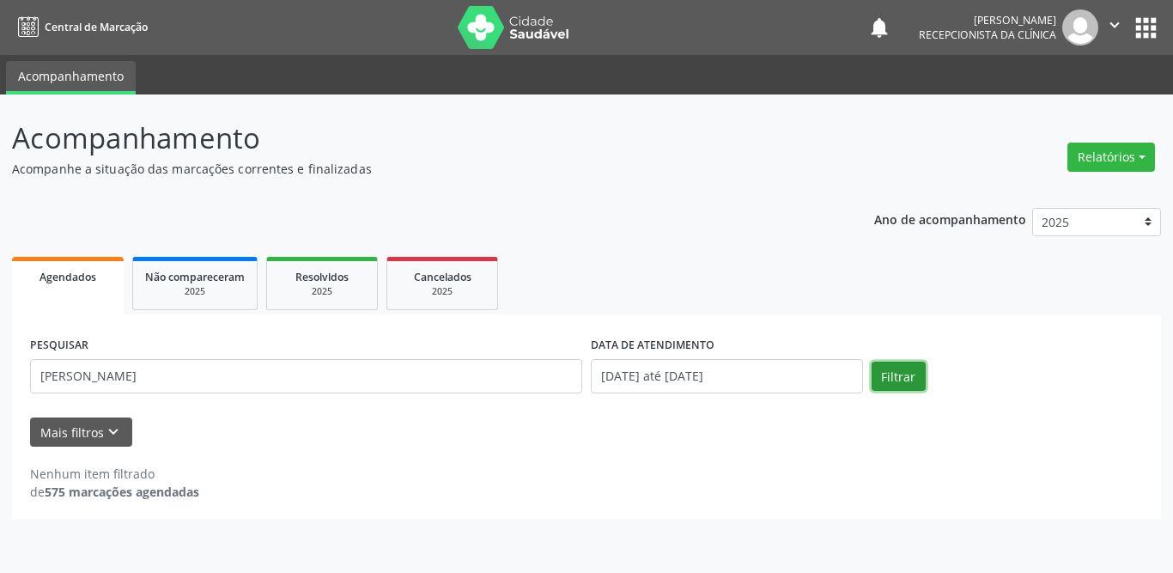
click at [891, 374] on button "Filtrar" at bounding box center [899, 376] width 54 height 29
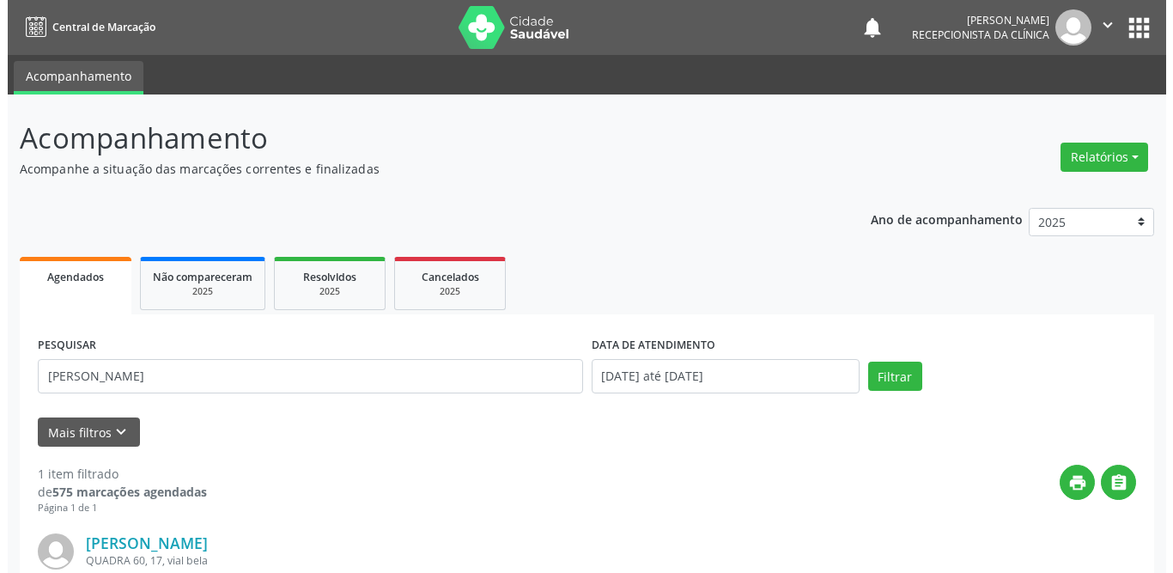
scroll to position [204, 0]
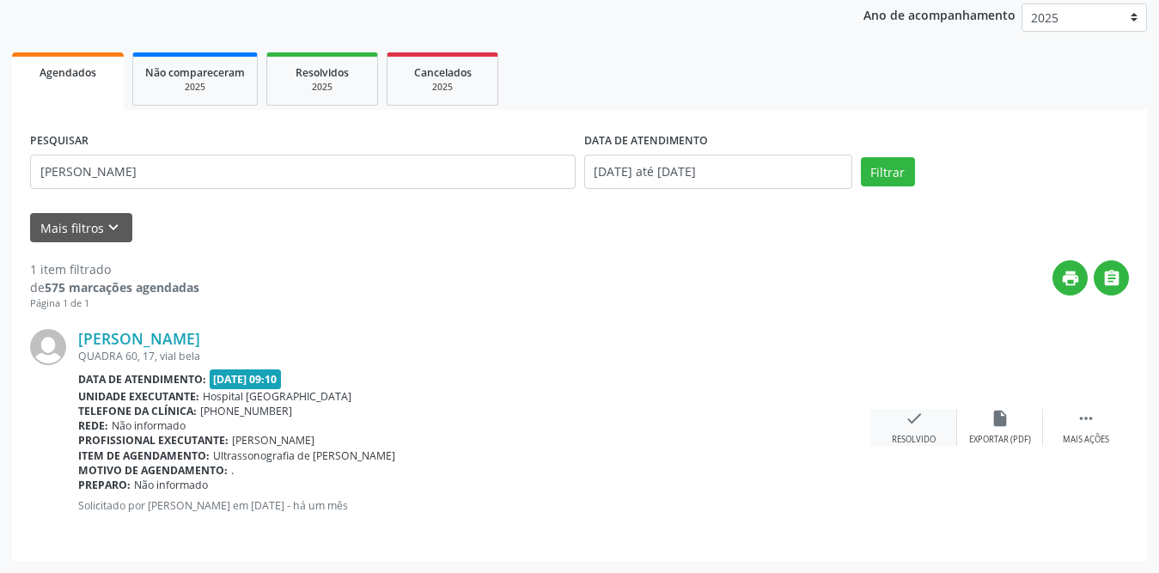
click at [903, 417] on div "check Resolvido" at bounding box center [914, 427] width 86 height 37
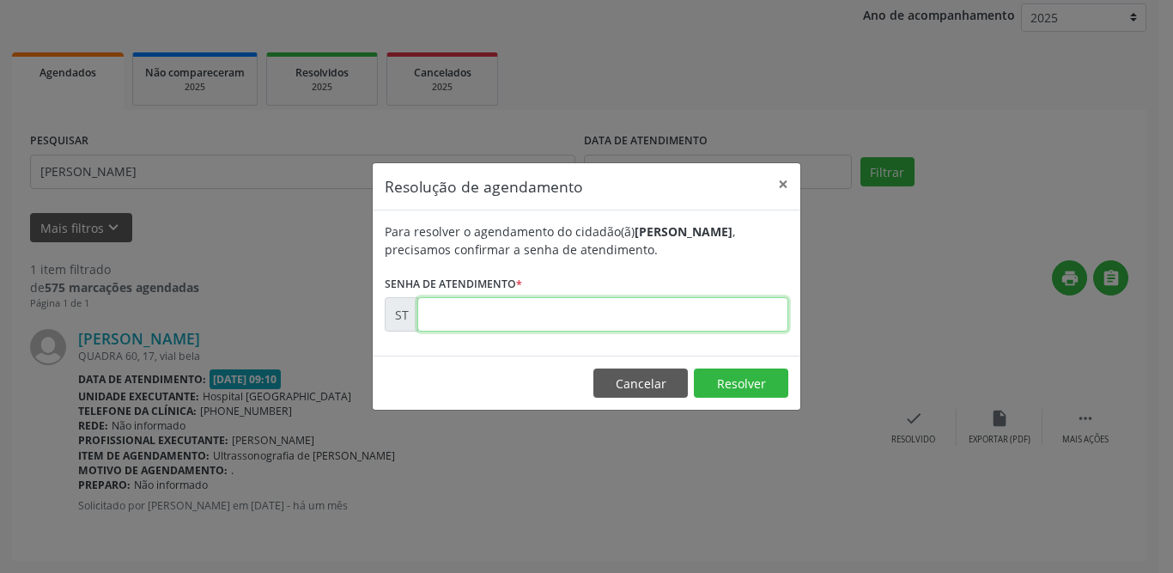
click at [451, 321] on input "text" at bounding box center [602, 314] width 371 height 34
type input "00019233"
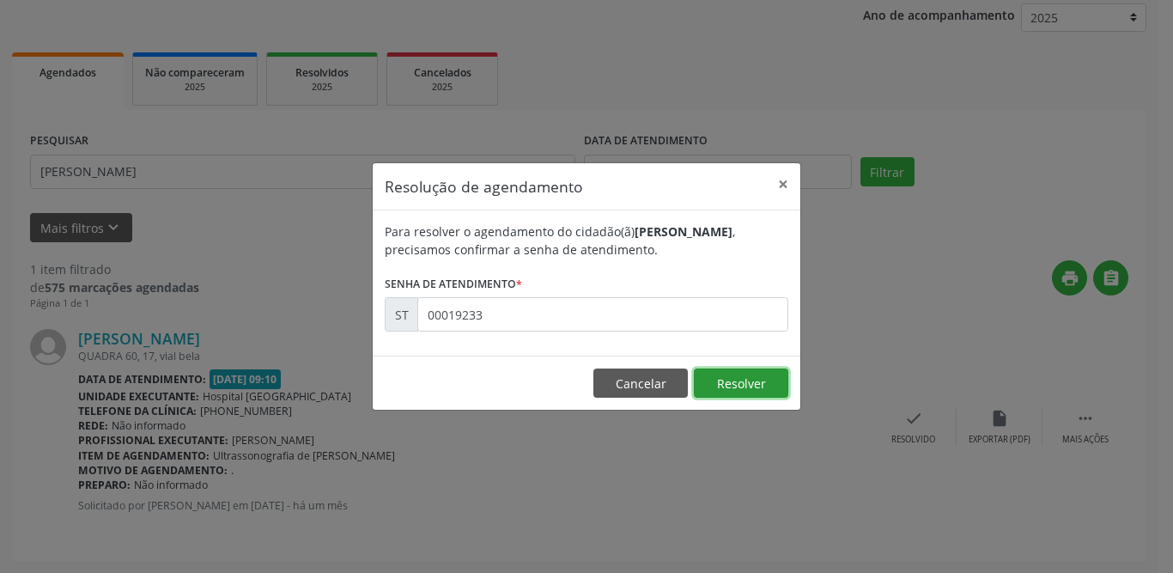
click at [732, 380] on button "Resolver" at bounding box center [741, 382] width 94 height 29
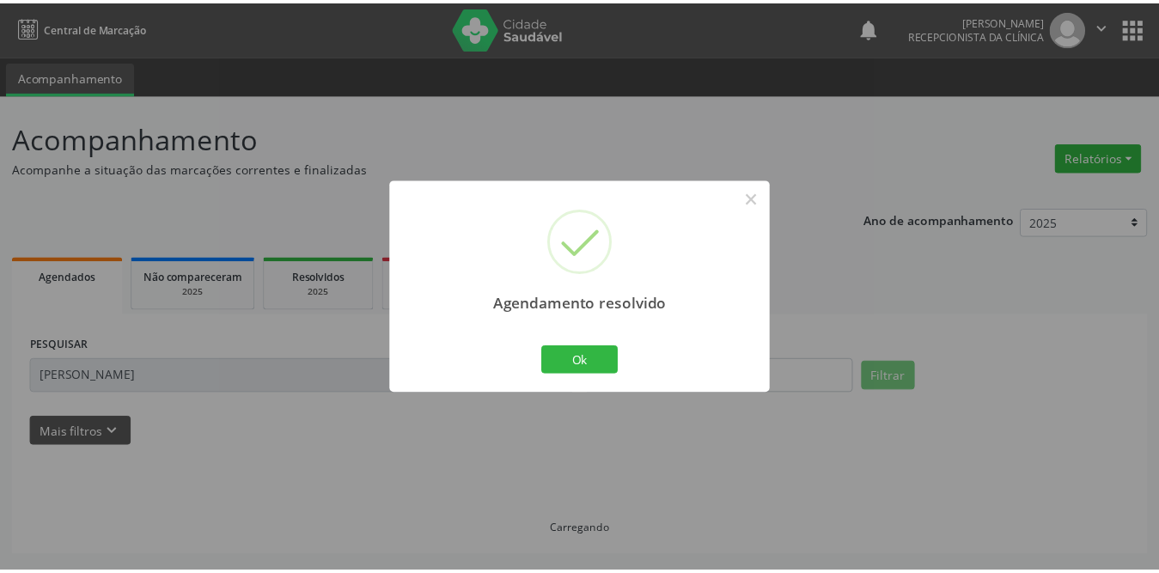
scroll to position [0, 0]
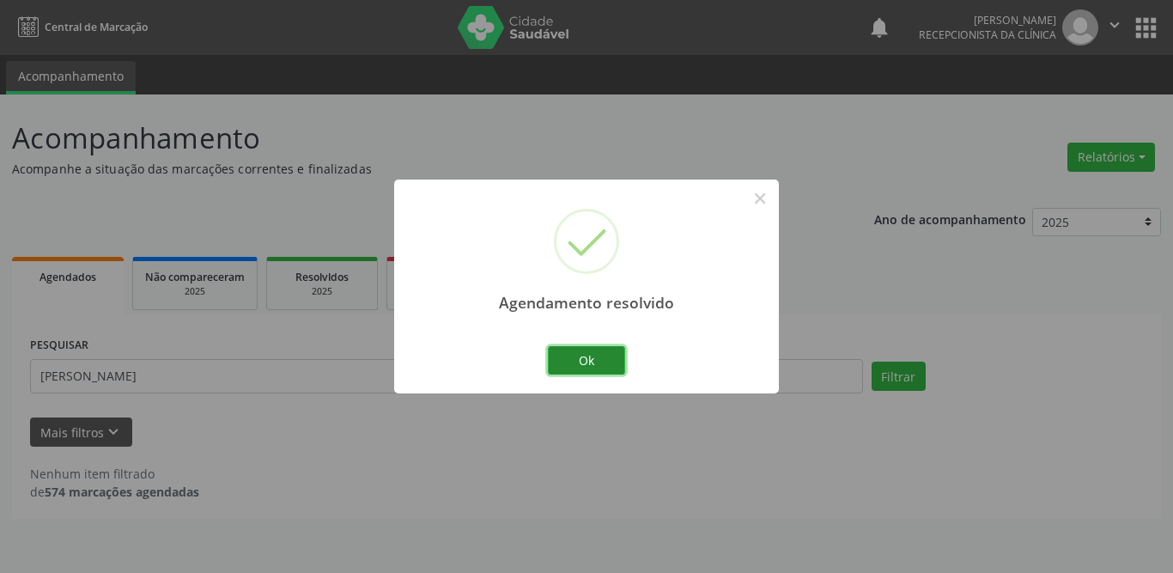
click at [596, 354] on button "Ok" at bounding box center [586, 360] width 77 height 29
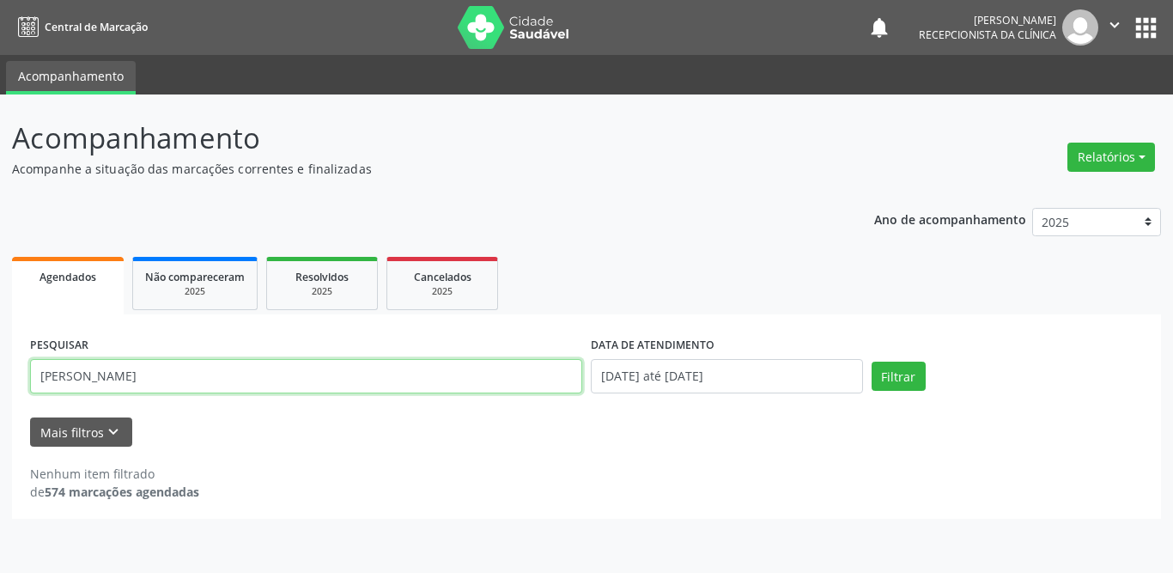
drag, startPoint x: 192, startPoint y: 373, endPoint x: 0, endPoint y: 373, distance: 191.5
click at [0, 373] on div "Acompanhamento Acompanhe a situação das marcações correntes e finalizadas Relat…" at bounding box center [586, 333] width 1173 height 478
type input "danielly"
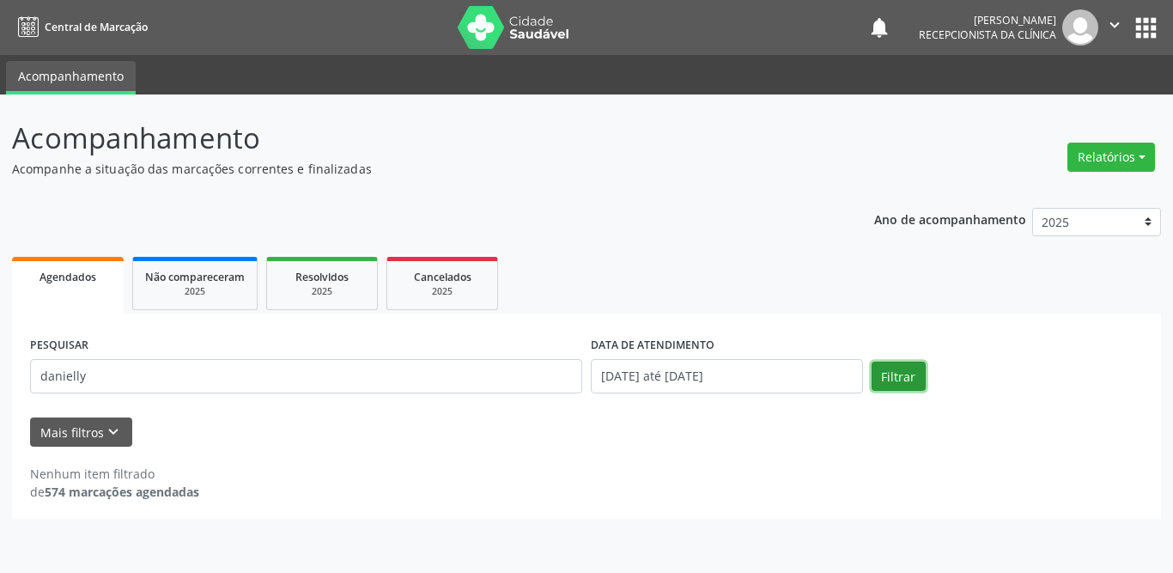
click at [904, 388] on button "Filtrar" at bounding box center [899, 376] width 54 height 29
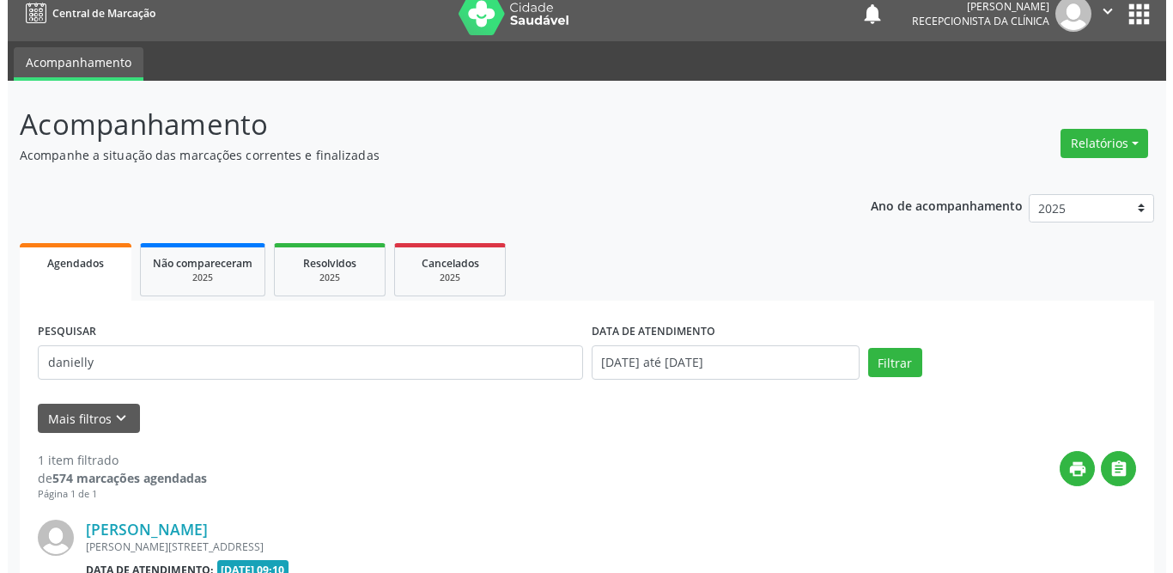
scroll to position [204, 0]
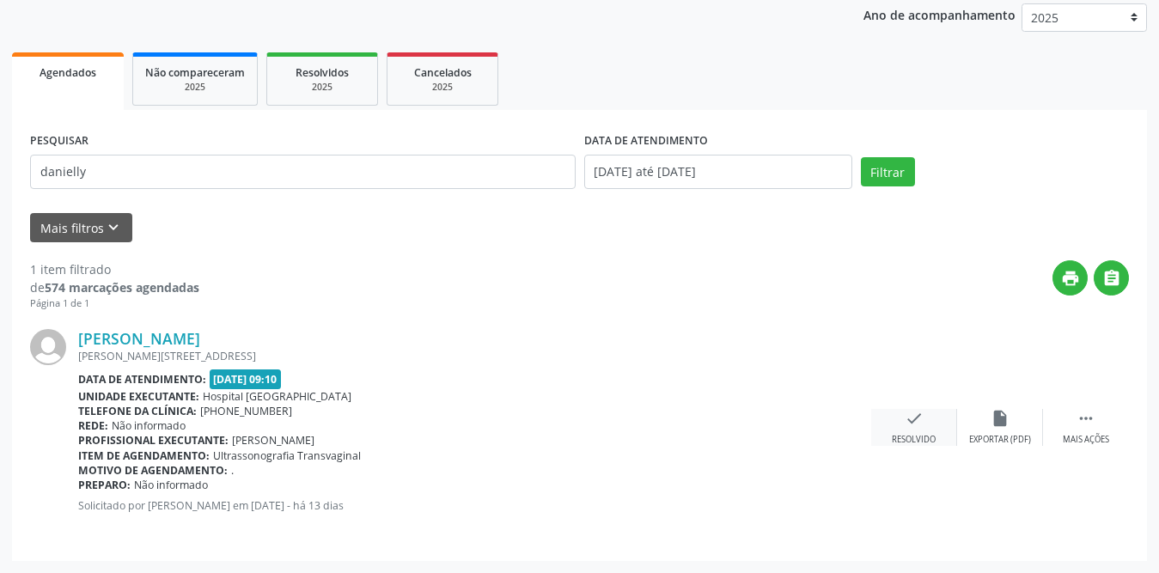
click at [917, 430] on div "check Resolvido" at bounding box center [914, 427] width 86 height 37
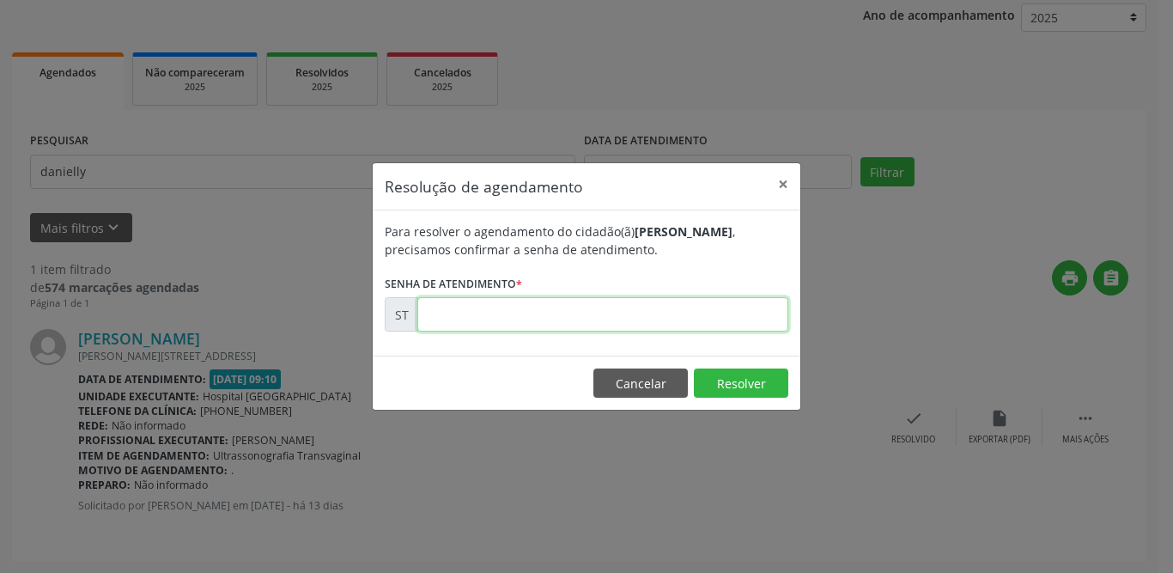
click at [463, 310] on input "text" at bounding box center [602, 314] width 371 height 34
type input "00021759"
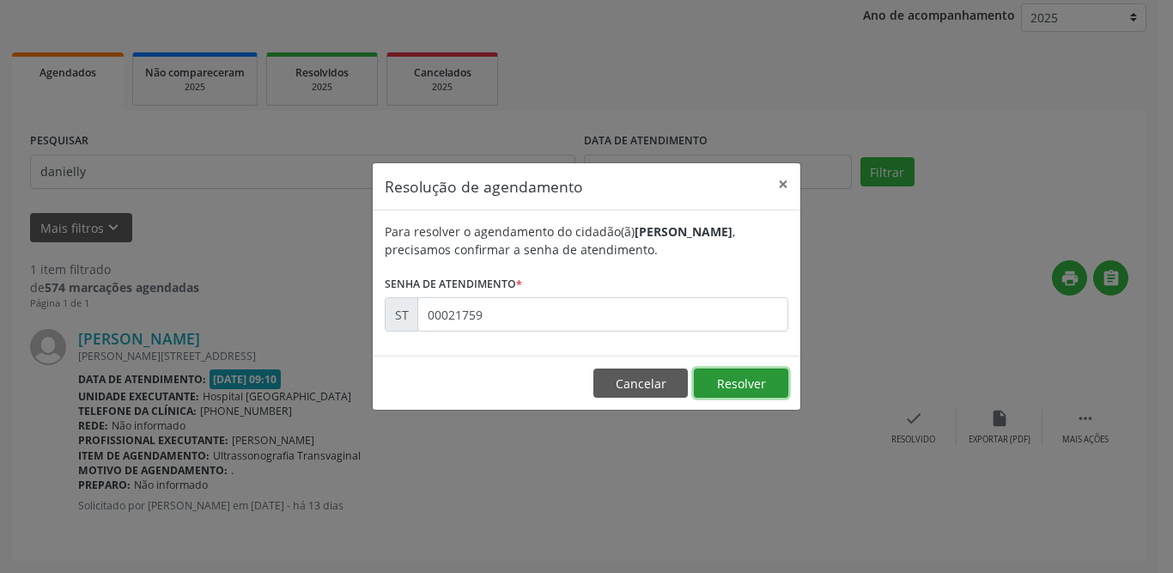
click at [753, 377] on button "Resolver" at bounding box center [741, 382] width 94 height 29
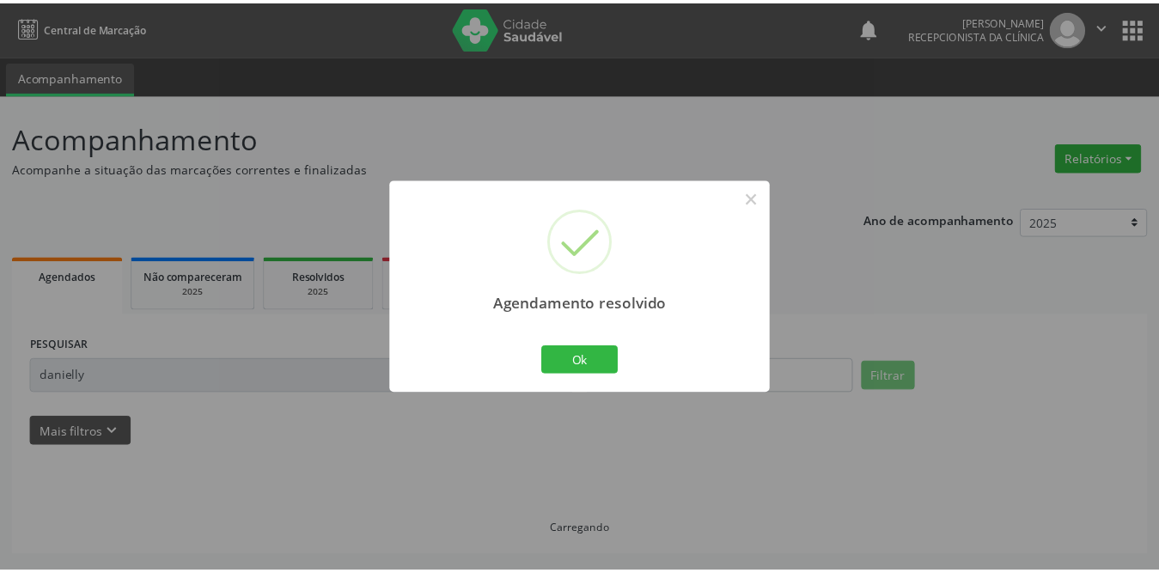
scroll to position [0, 0]
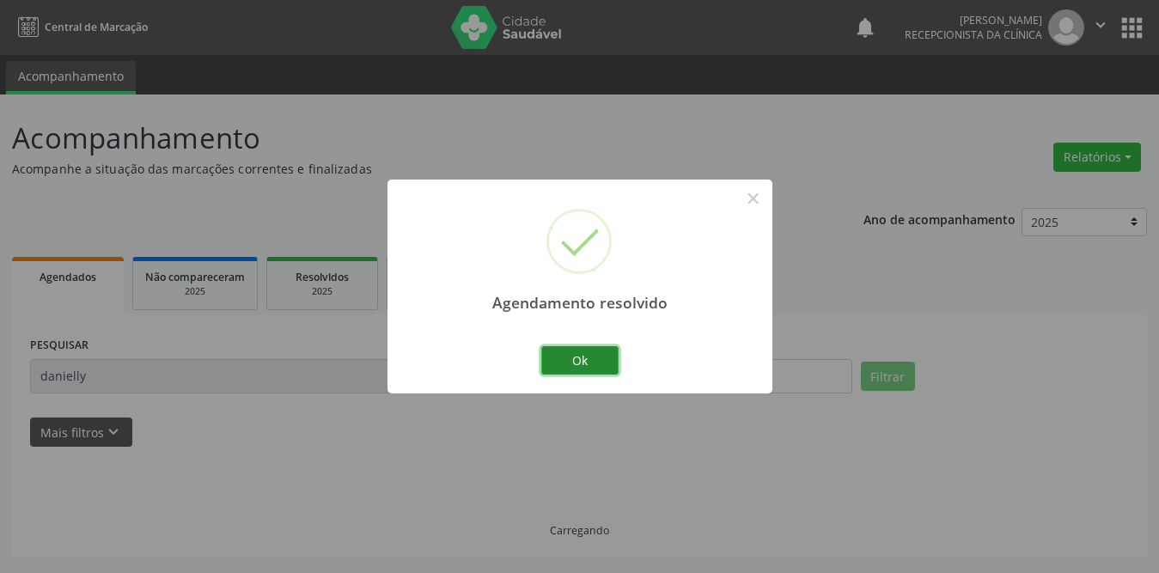
click at [575, 356] on button "Ok" at bounding box center [579, 360] width 77 height 29
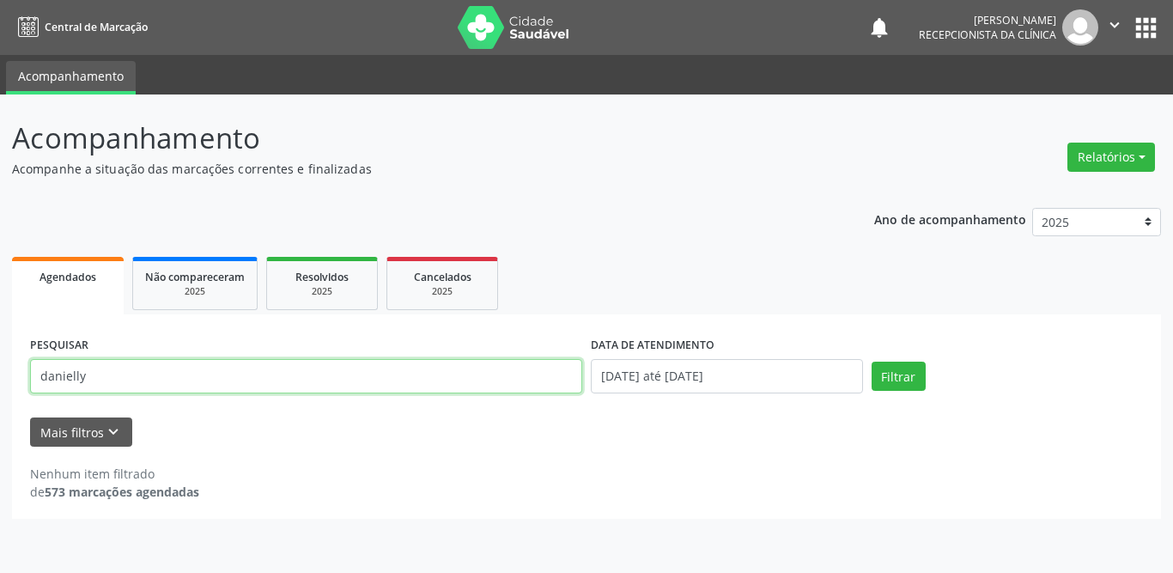
drag, startPoint x: 324, startPoint y: 379, endPoint x: 0, endPoint y: 347, distance: 325.3
click at [0, 347] on div "Acompanhamento Acompanhe a situação das marcações correntes e finalizadas Relat…" at bounding box center [586, 333] width 1173 height 478
click at [211, 382] on input "[PERSON_NAME]" at bounding box center [306, 376] width 552 height 34
type input "[PERSON_NAME]"
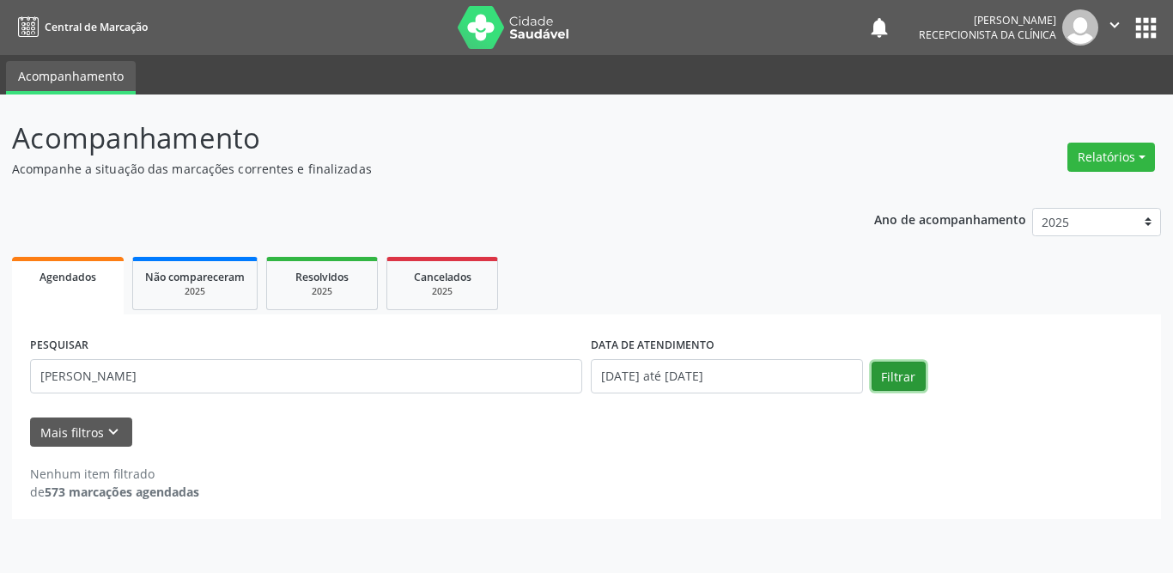
click at [896, 382] on button "Filtrar" at bounding box center [899, 376] width 54 height 29
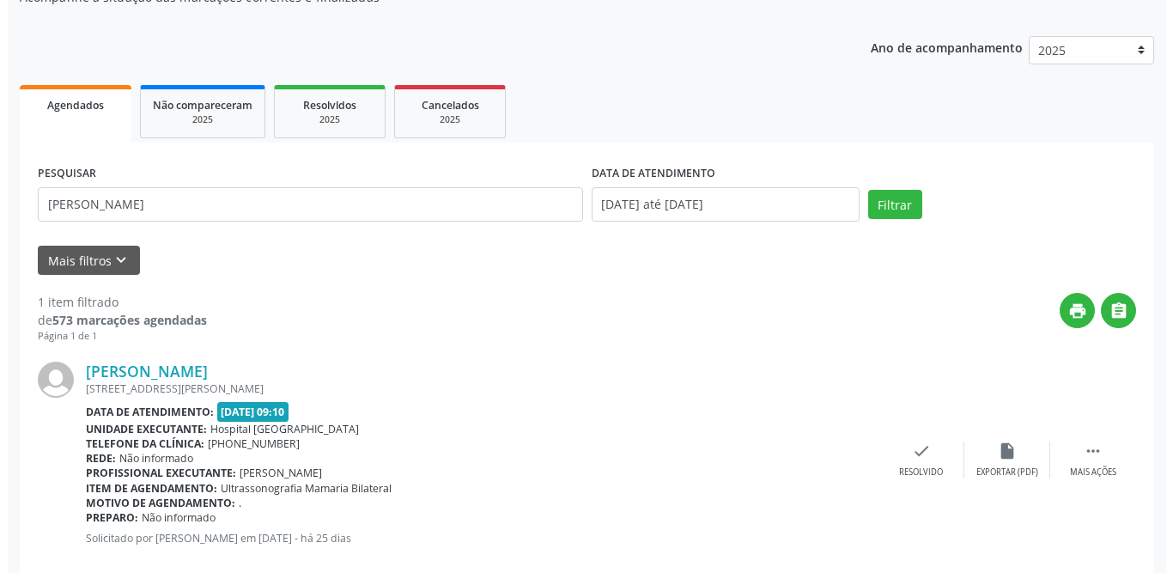
scroll to position [204, 0]
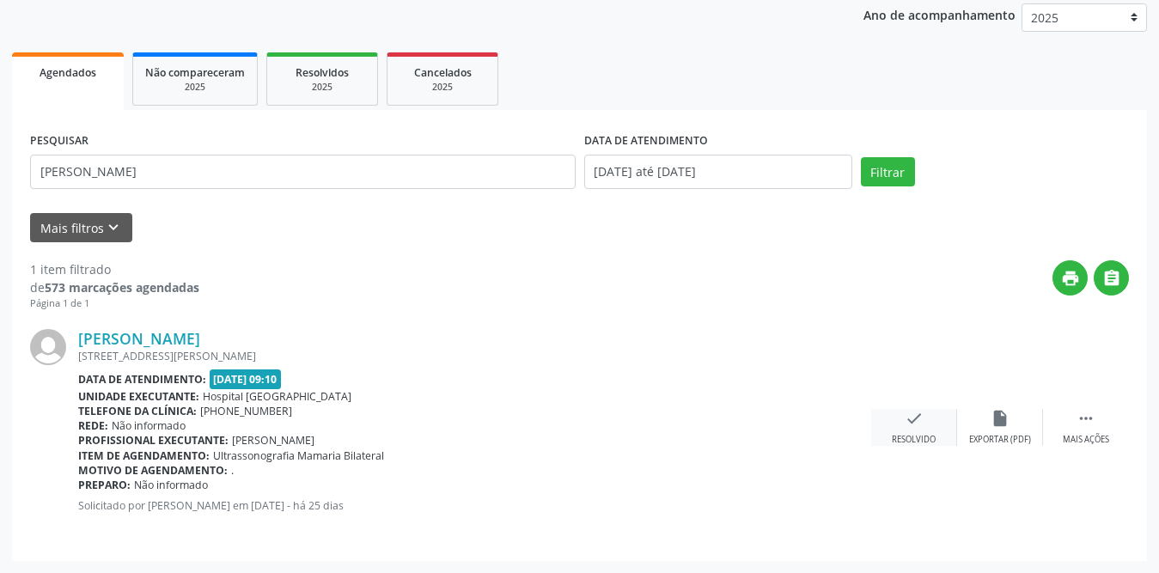
click at [915, 412] on icon "check" at bounding box center [913, 418] width 19 height 19
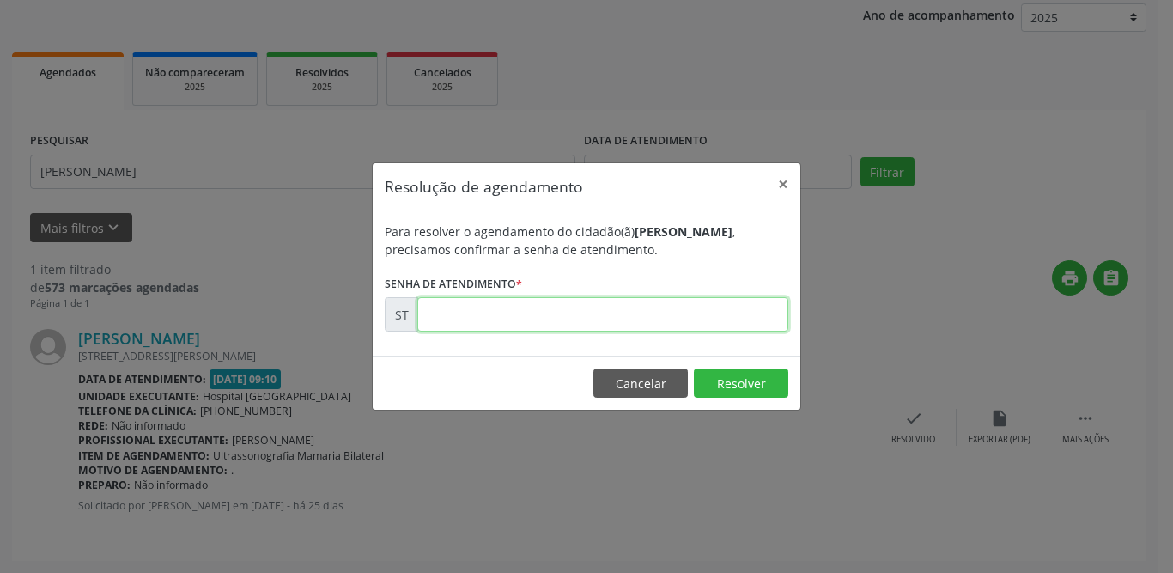
click at [437, 311] on input "text" at bounding box center [602, 314] width 371 height 34
type input "00020125"
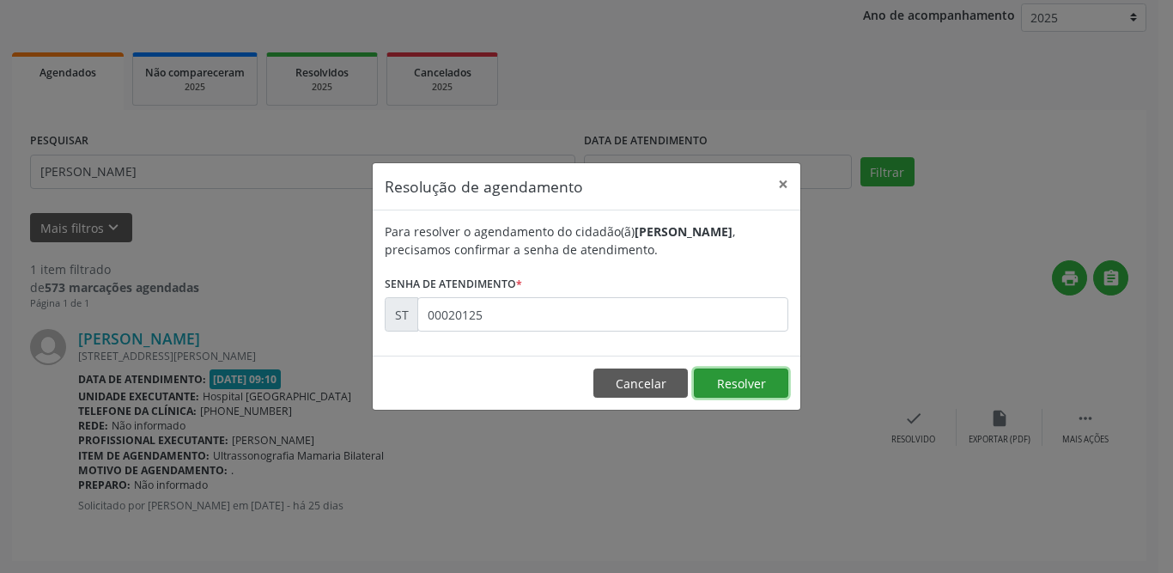
click at [763, 382] on button "Resolver" at bounding box center [741, 382] width 94 height 29
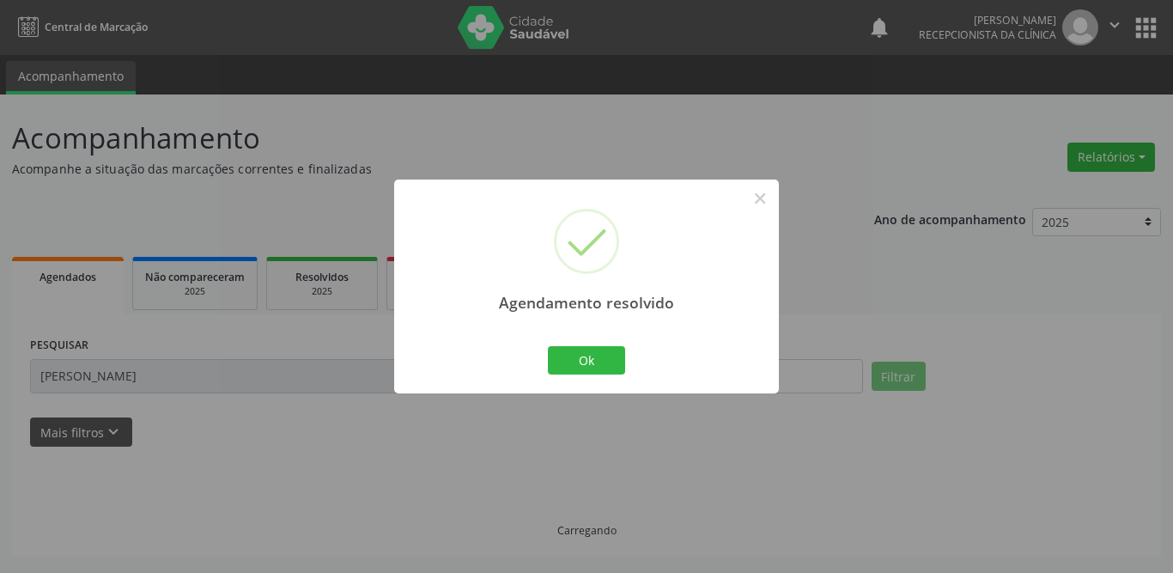
scroll to position [0, 0]
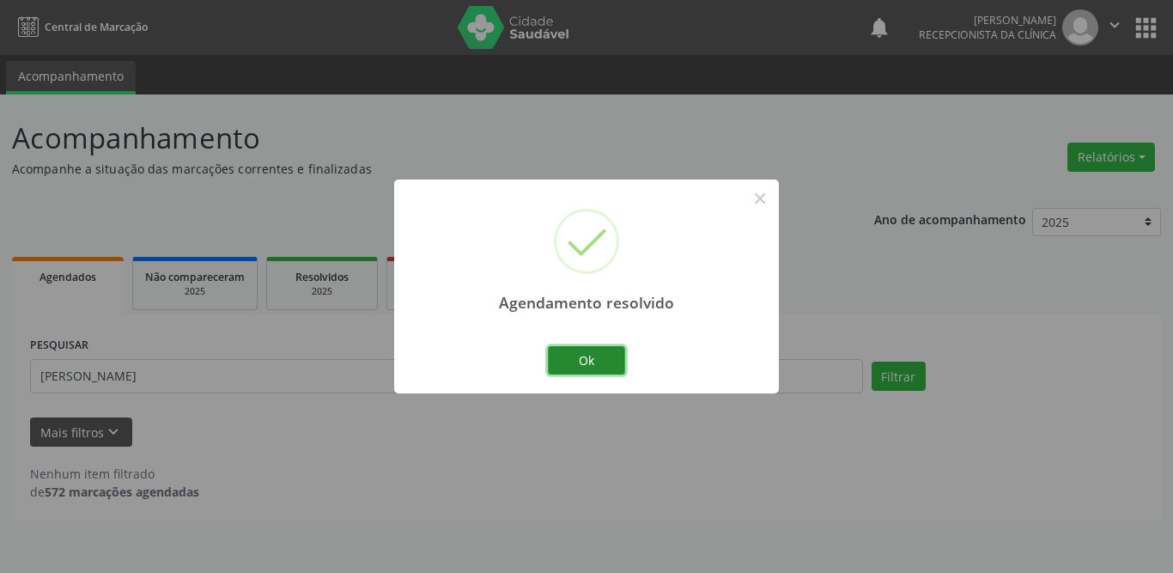
click at [598, 365] on button "Ok" at bounding box center [586, 360] width 77 height 29
